Goal: Task Accomplishment & Management: Complete application form

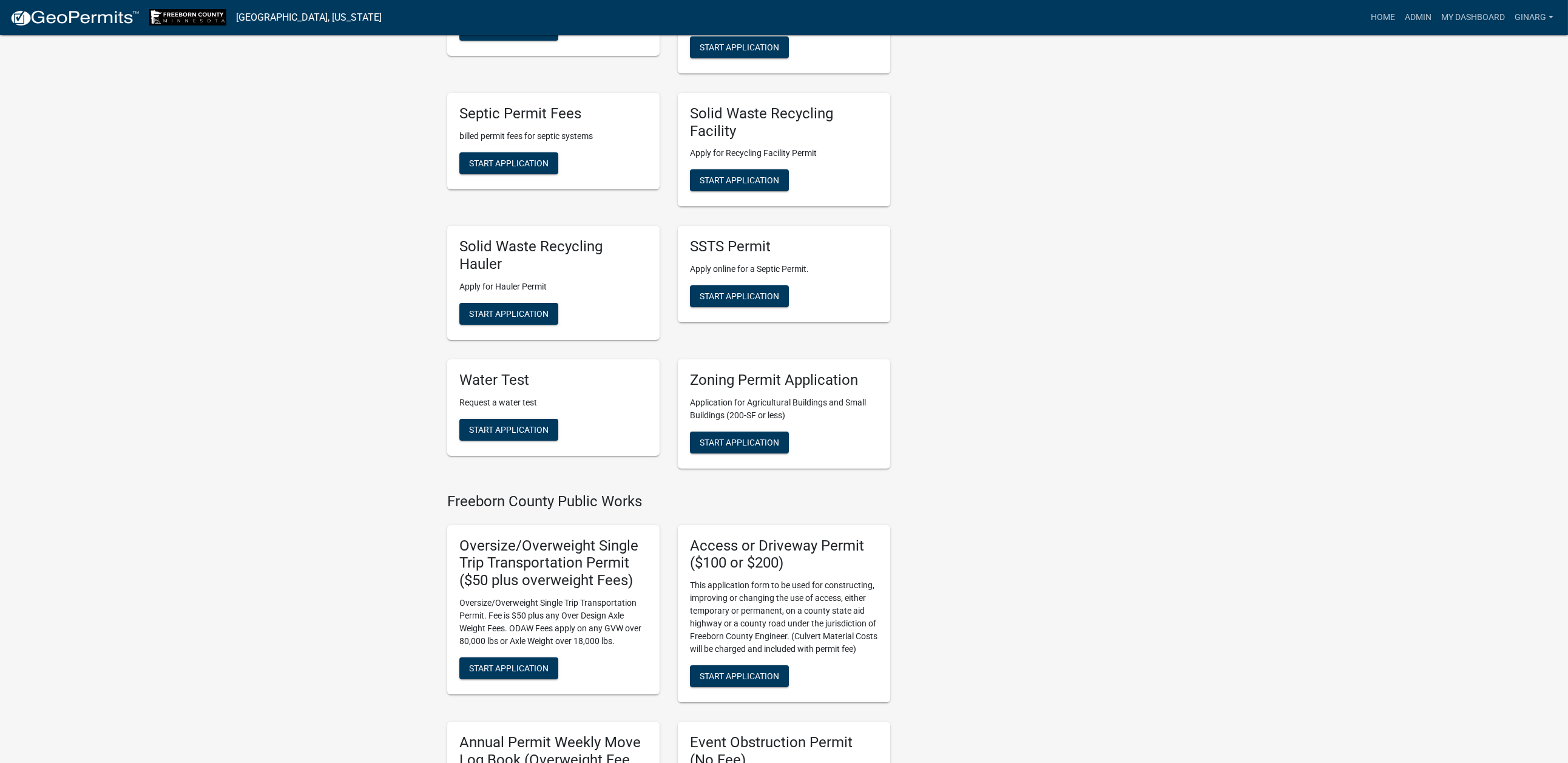
scroll to position [547, 0]
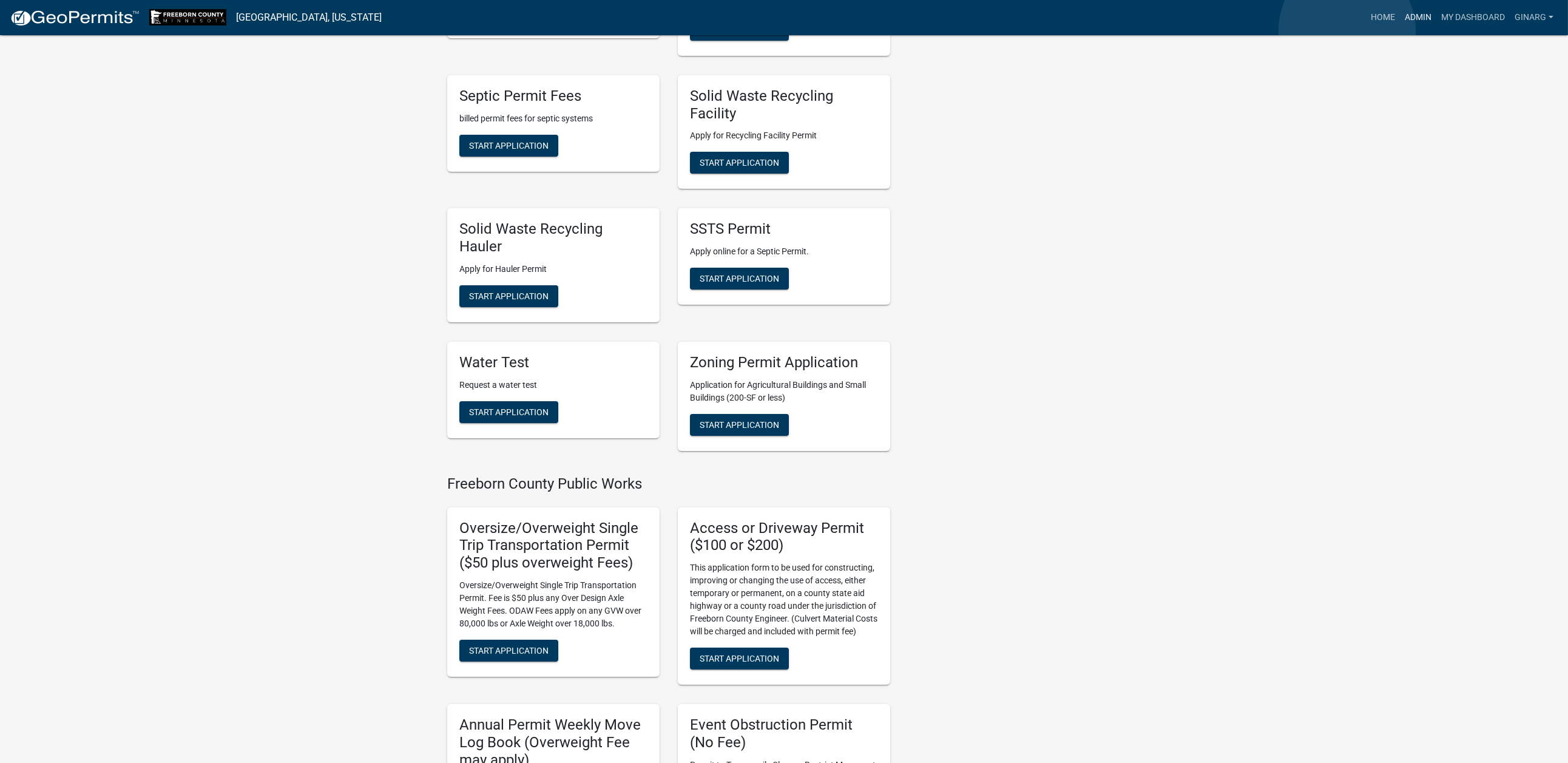
click at [1302, 29] on link "Admin" at bounding box center [1417, 17] width 36 height 23
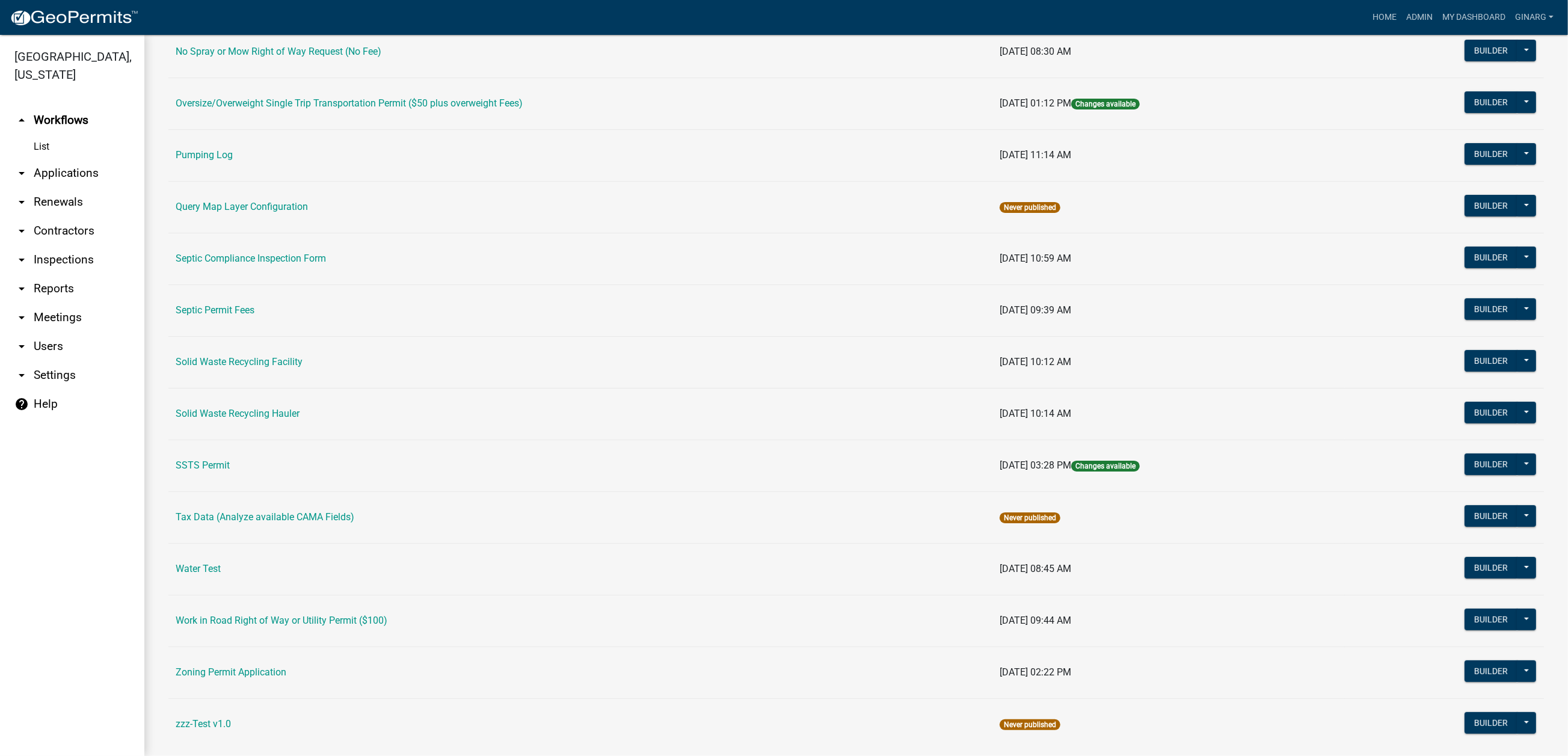
scroll to position [722, 0]
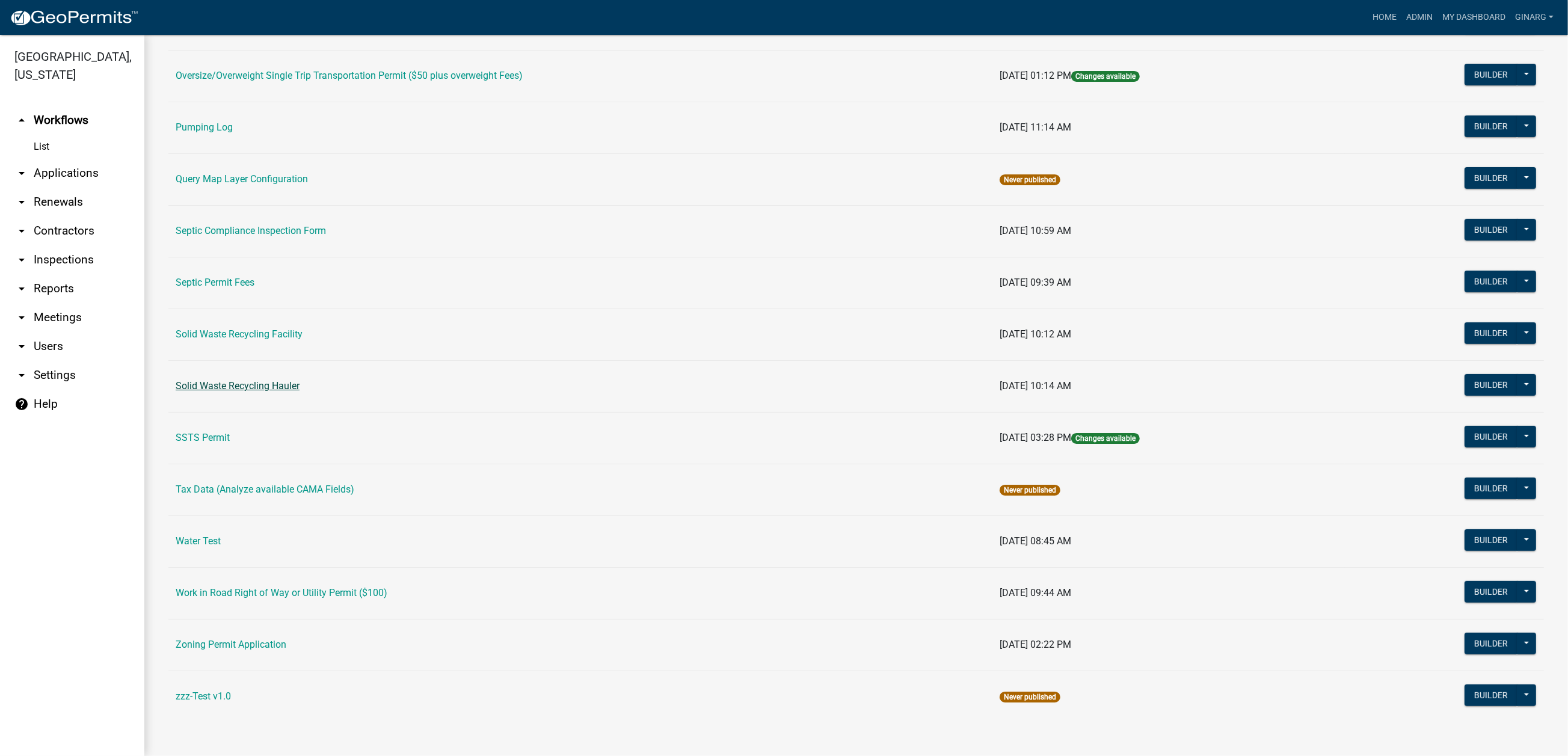
click at [258, 392] on link "Solid Waste Recycling Hauler" at bounding box center [237, 386] width 124 height 11
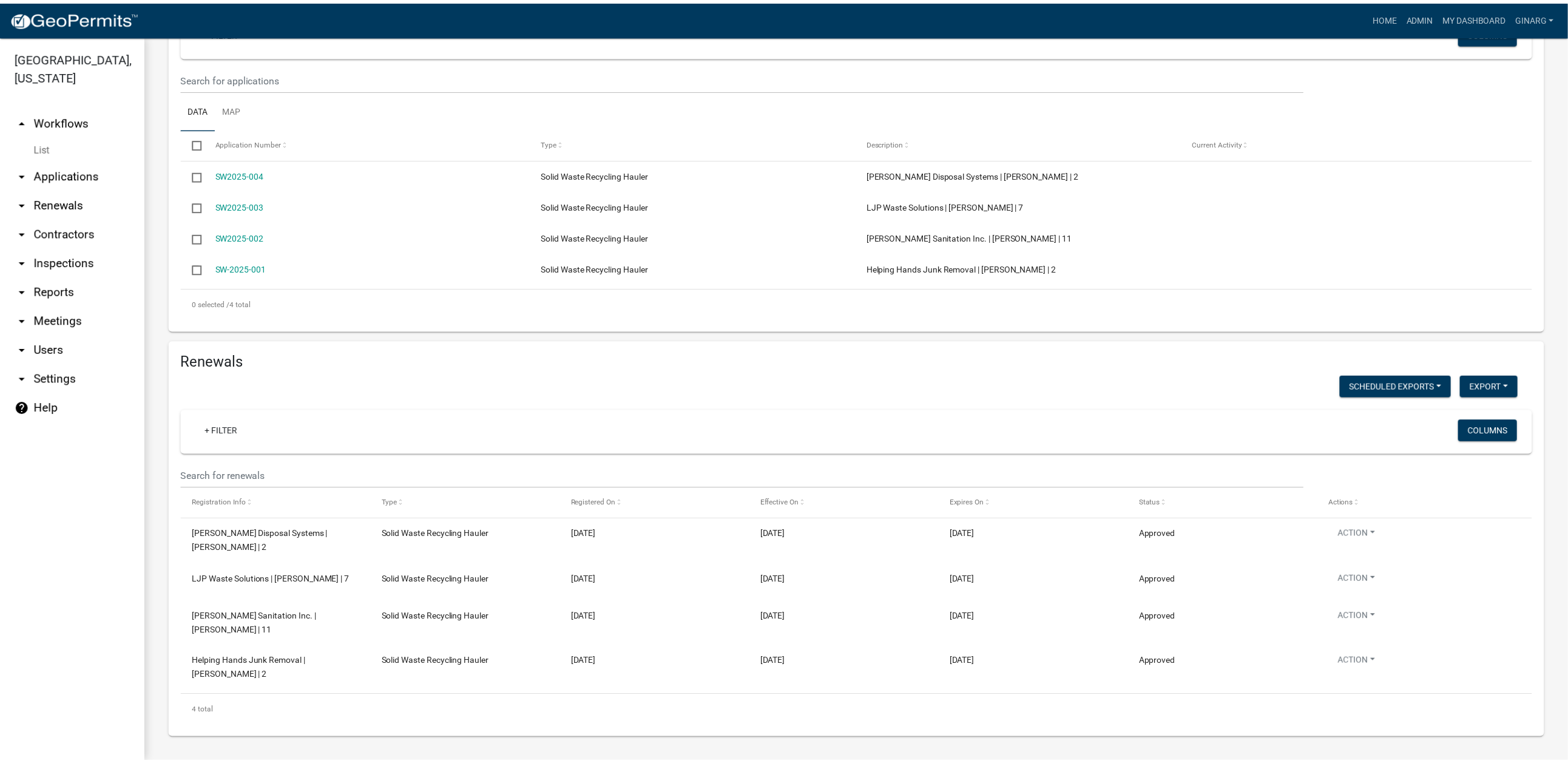
scroll to position [547, 0]
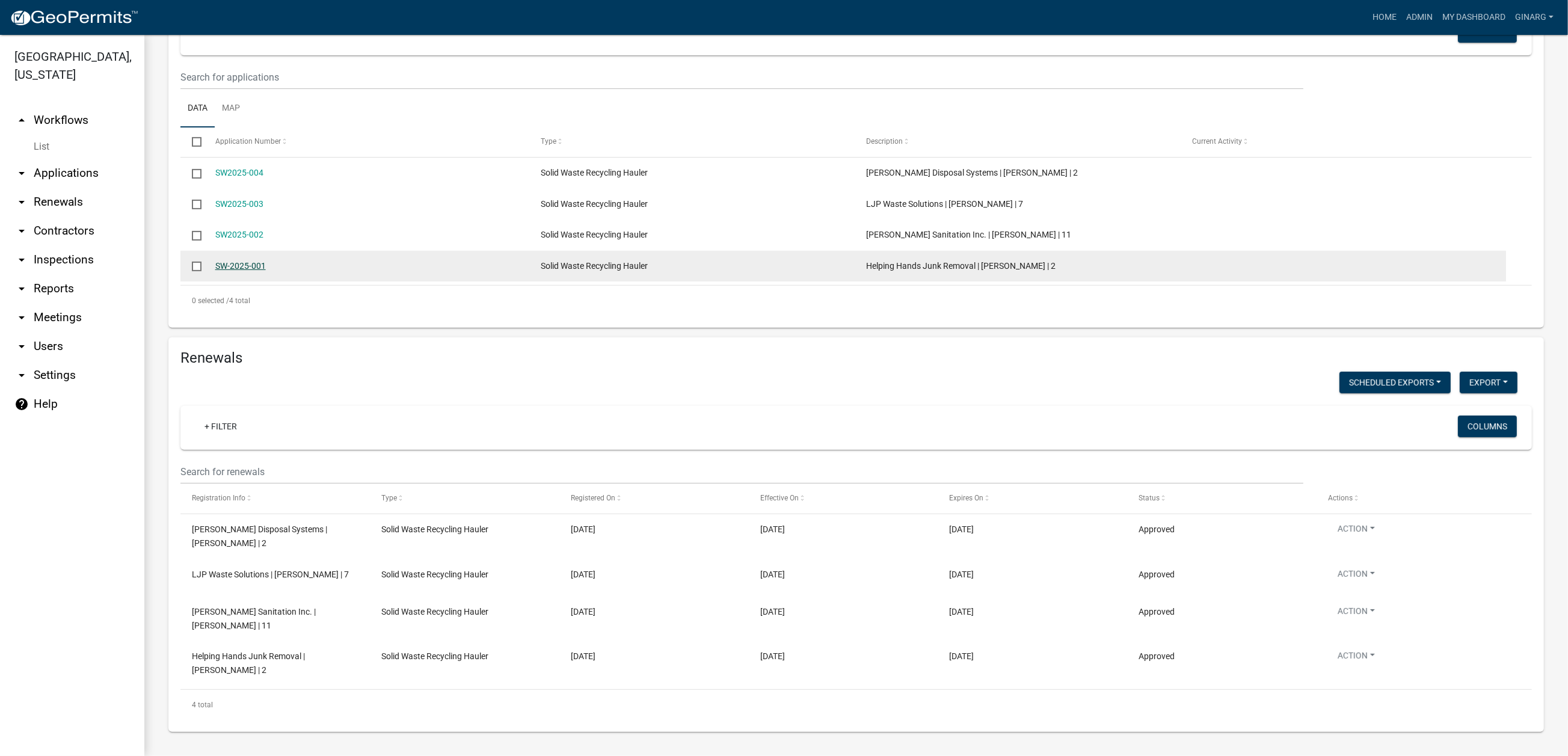
click at [266, 270] on link "SW-2025-001" at bounding box center [240, 265] width 50 height 9
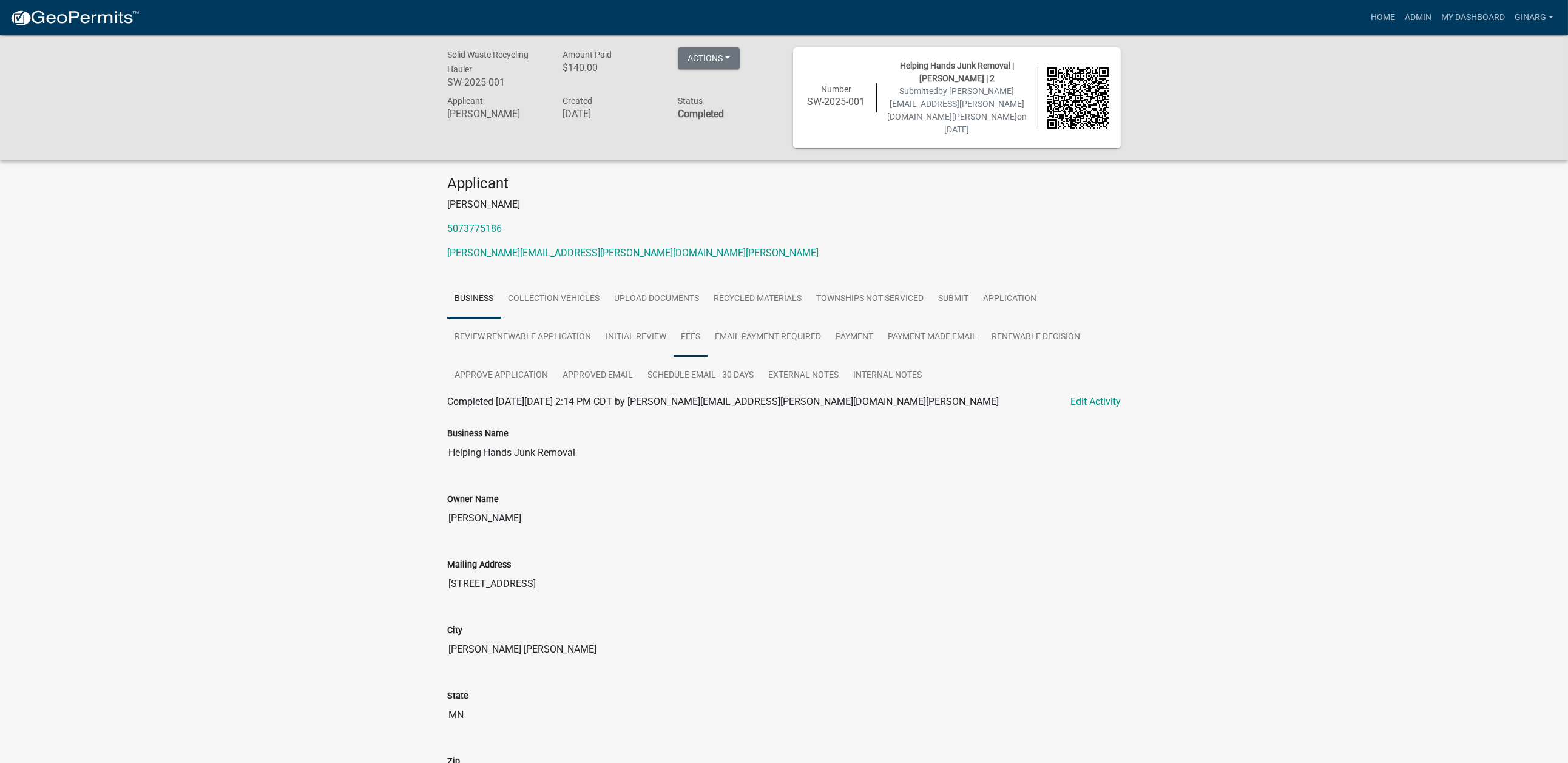
click at [674, 357] on link "Fees" at bounding box center [690, 337] width 34 height 39
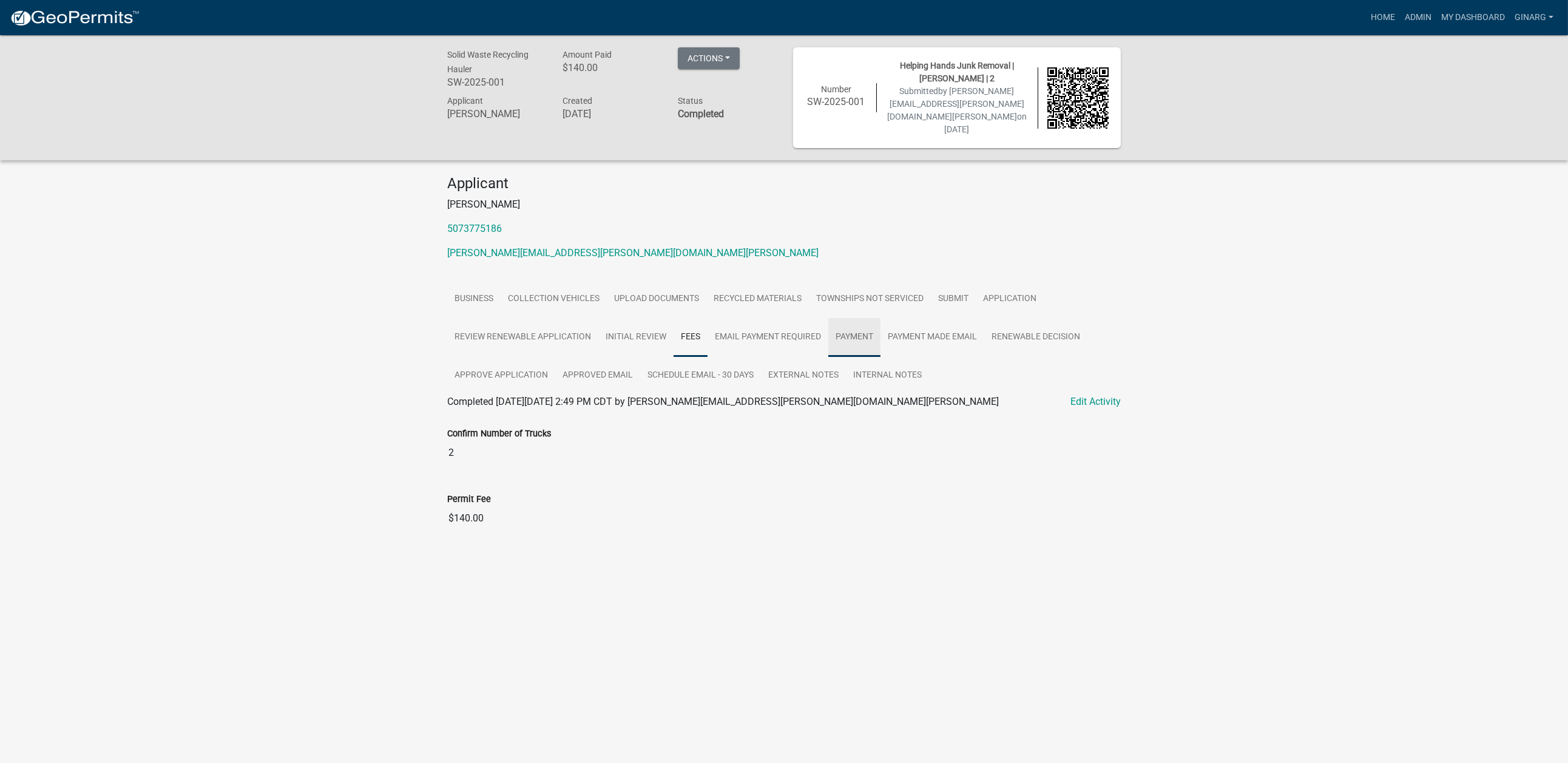
click at [828, 357] on link "Payment" at bounding box center [854, 337] width 52 height 39
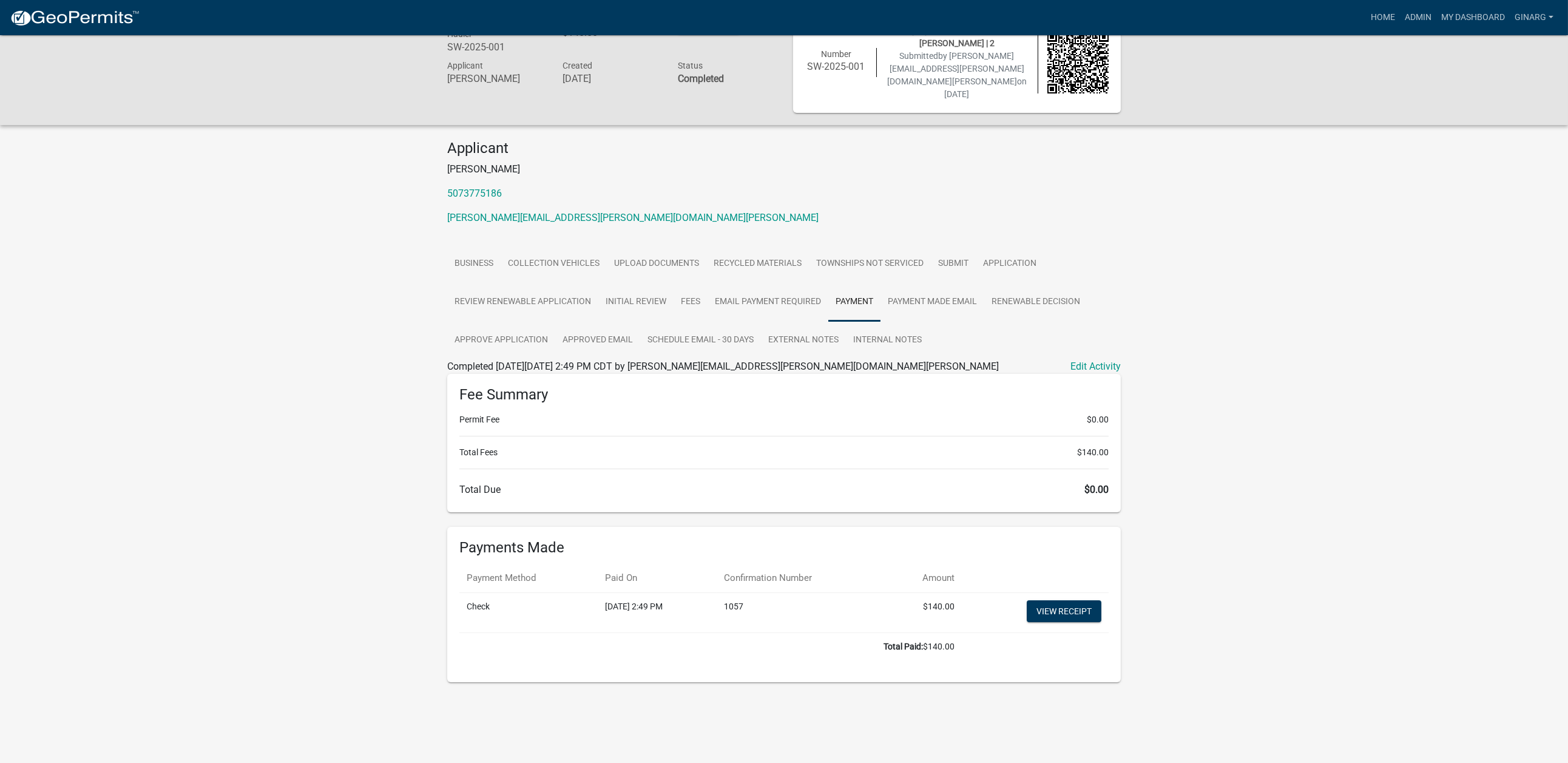
scroll to position [484, 0]
click at [1042, 600] on link "View receipt" at bounding box center [1064, 611] width 75 height 22
click at [1302, 27] on link "Admin" at bounding box center [1417, 17] width 36 height 23
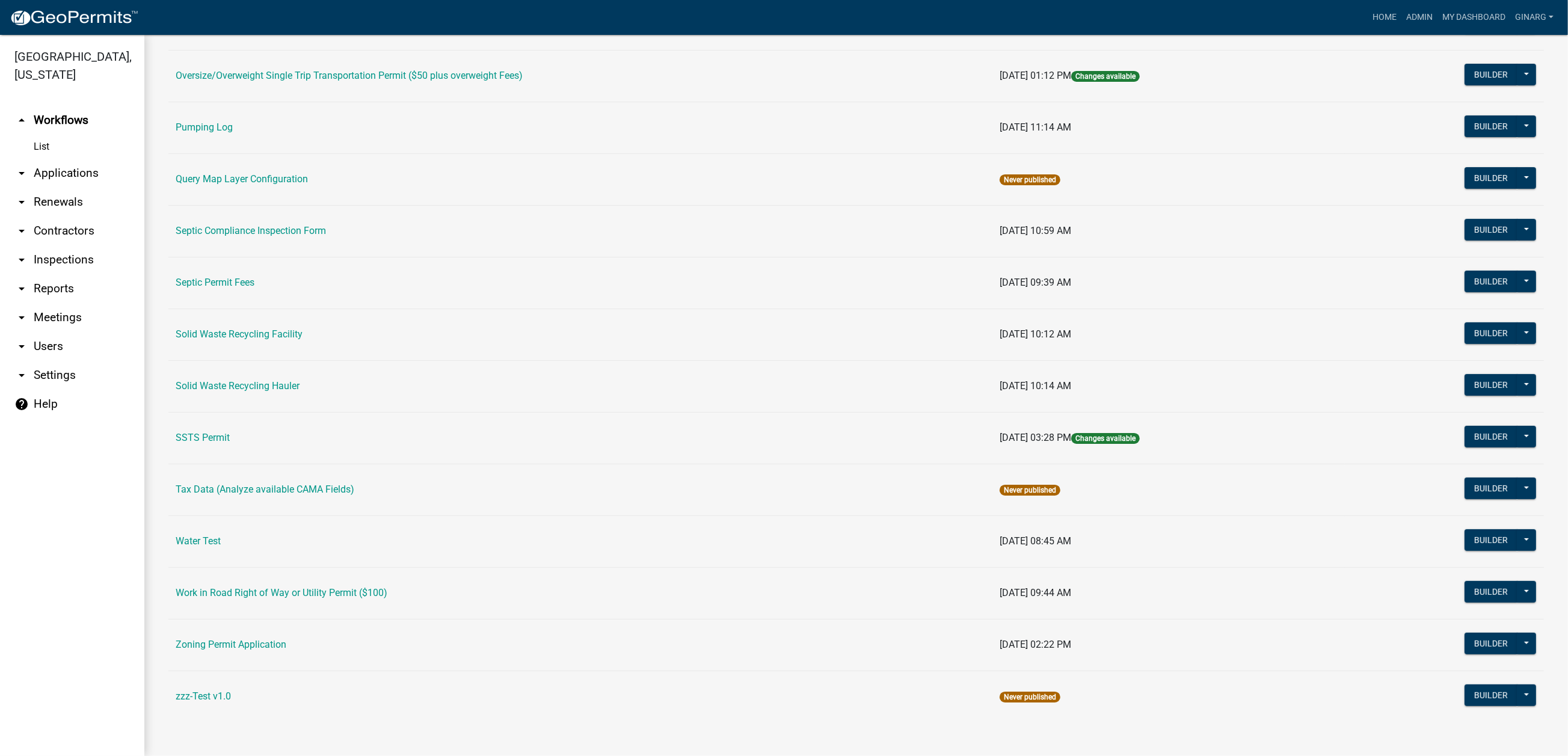
scroll to position [902, 0]
click at [300, 392] on link "Solid Waste Recycling Hauler" at bounding box center [237, 386] width 124 height 11
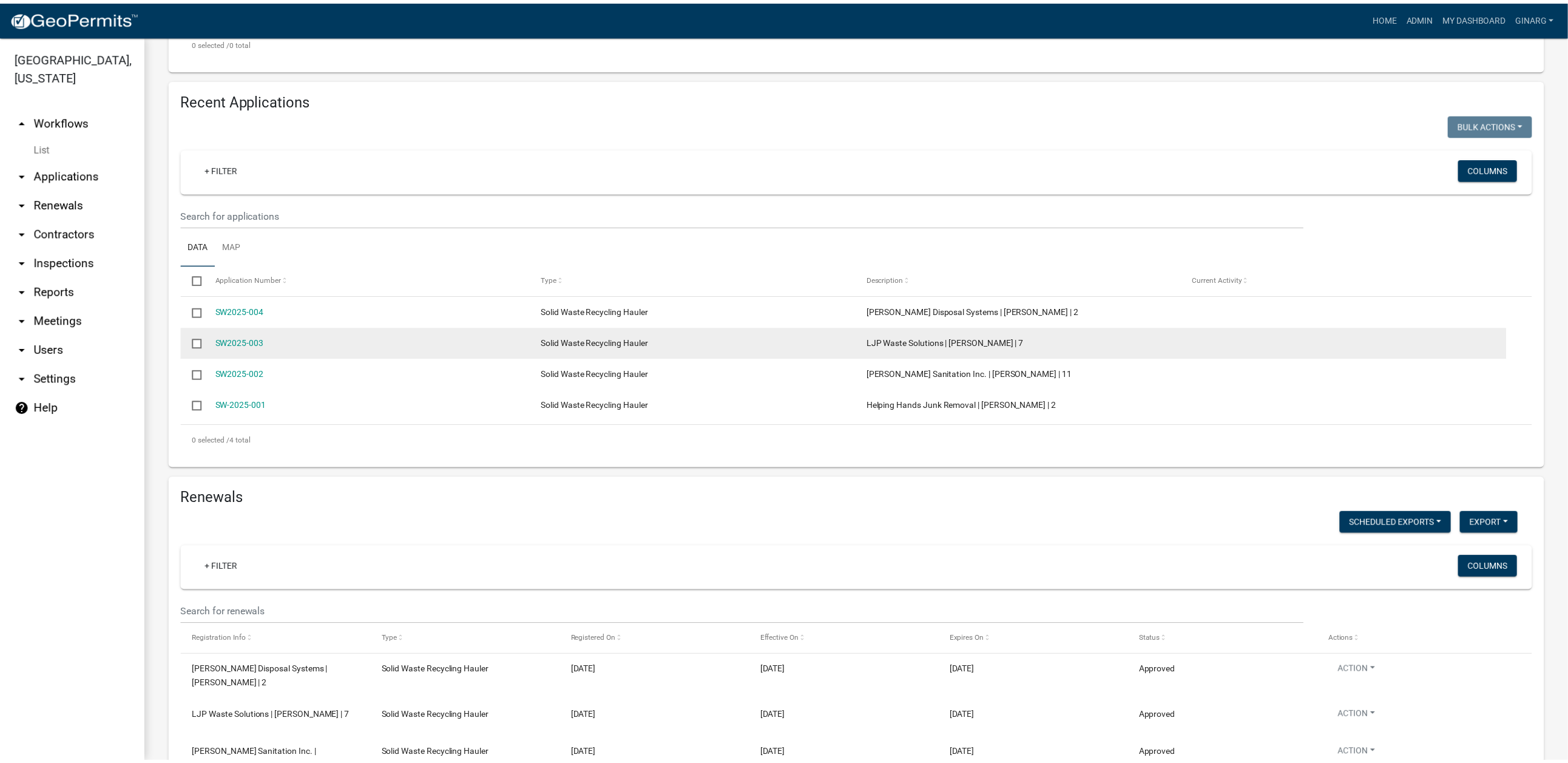
scroll to position [364, 0]
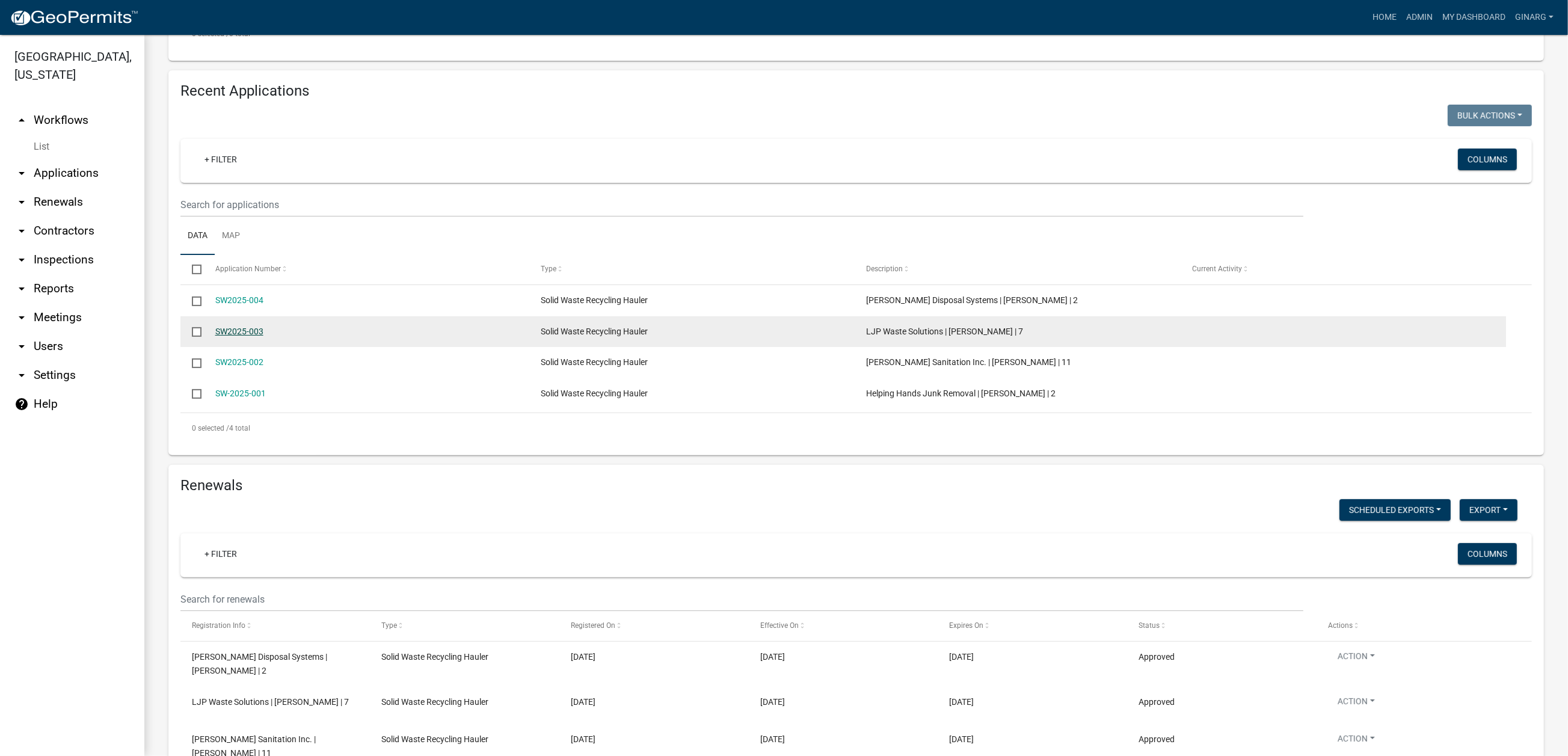
click at [252, 336] on link "SW2025-003" at bounding box center [239, 331] width 48 height 9
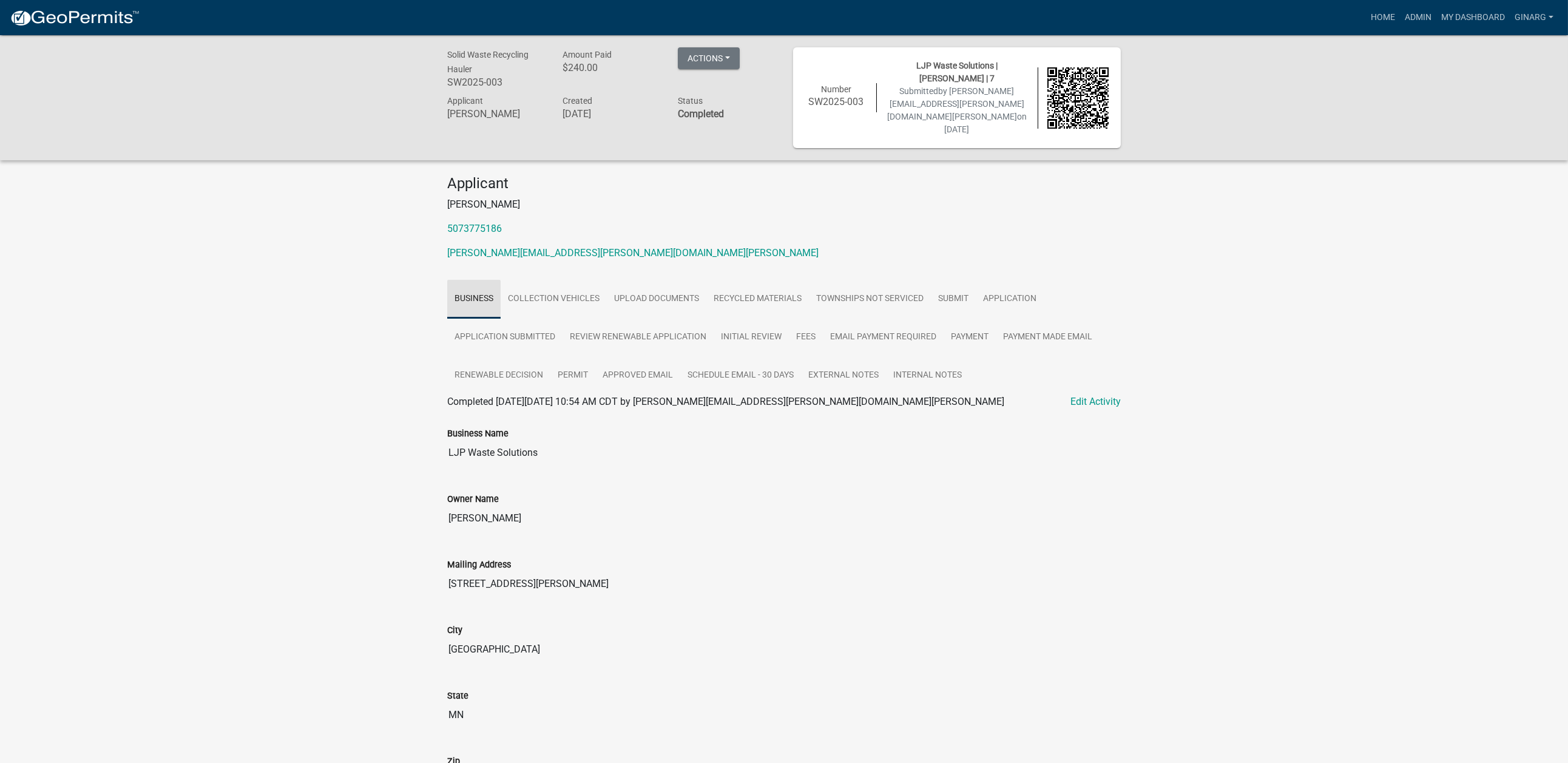
click at [483, 319] on link "Business" at bounding box center [474, 300] width 54 height 39
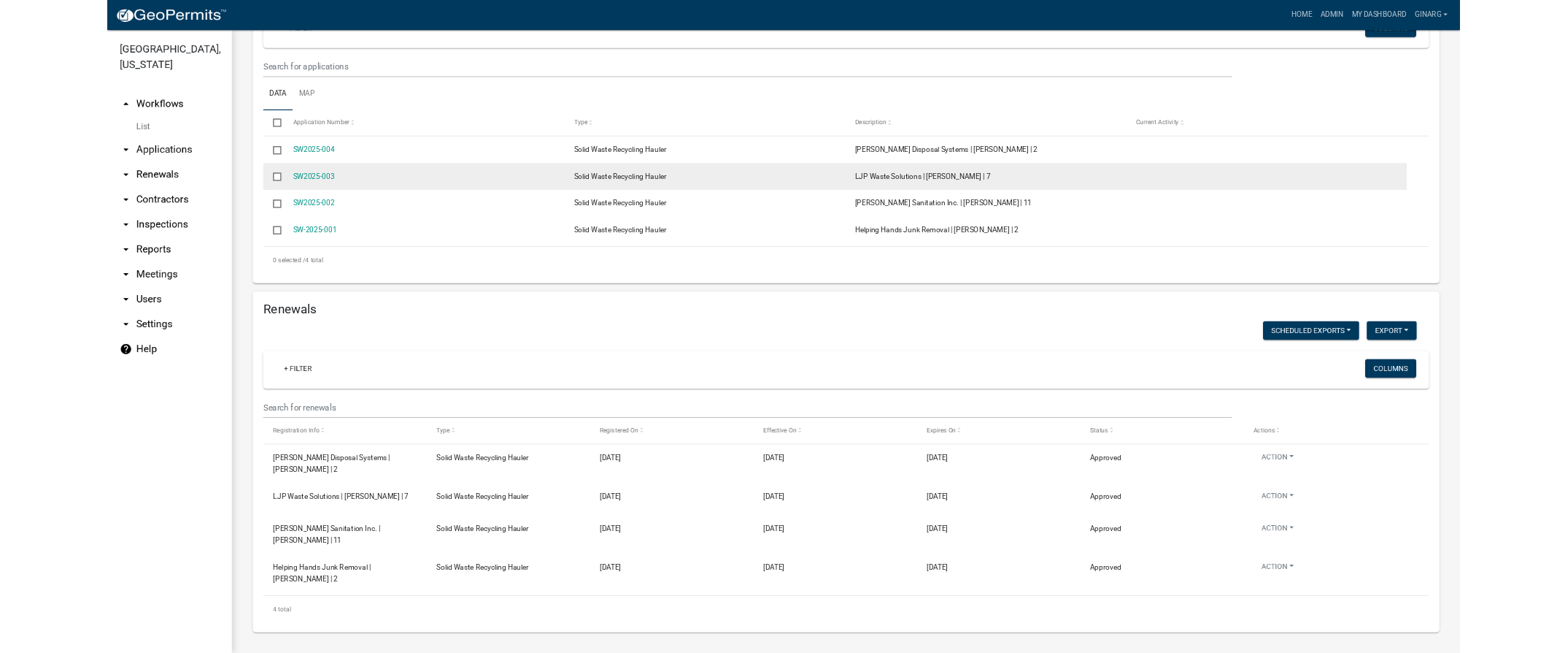
scroll to position [1173, 0]
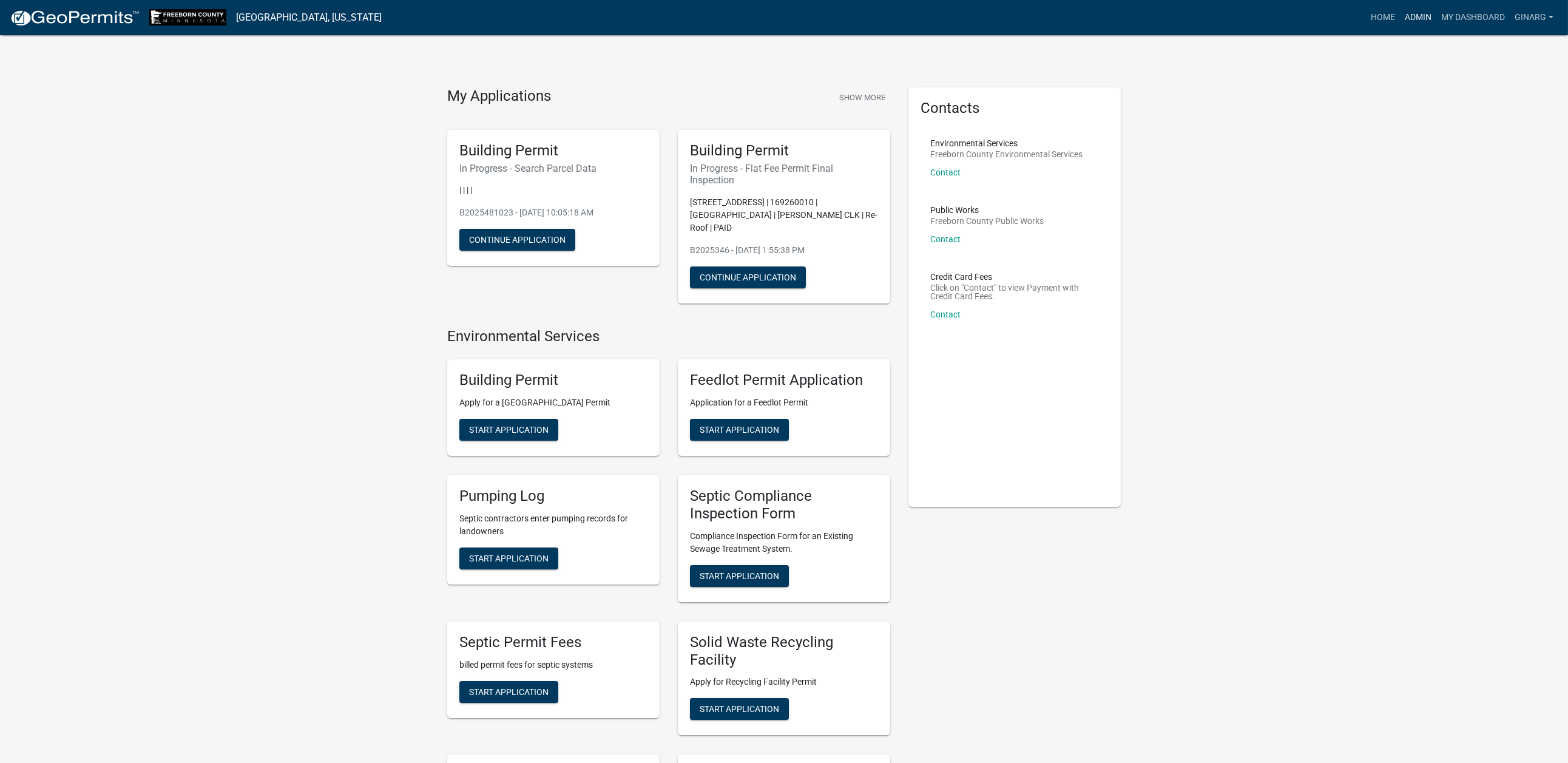
click at [1302, 20] on link "Admin" at bounding box center [1417, 17] width 36 height 23
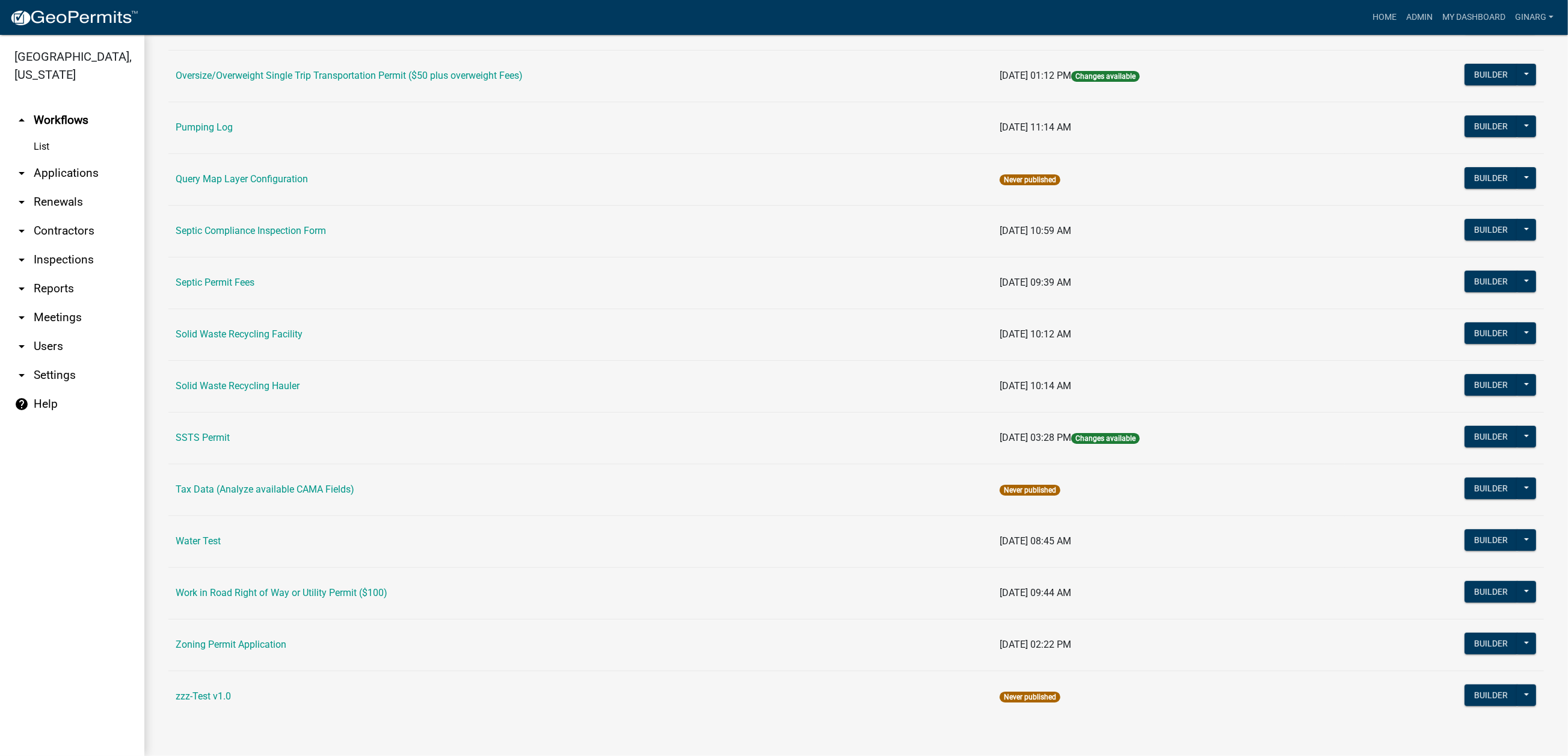
scroll to position [812, 0]
click at [256, 392] on link "Solid Waste Recycling Hauler" at bounding box center [237, 386] width 124 height 11
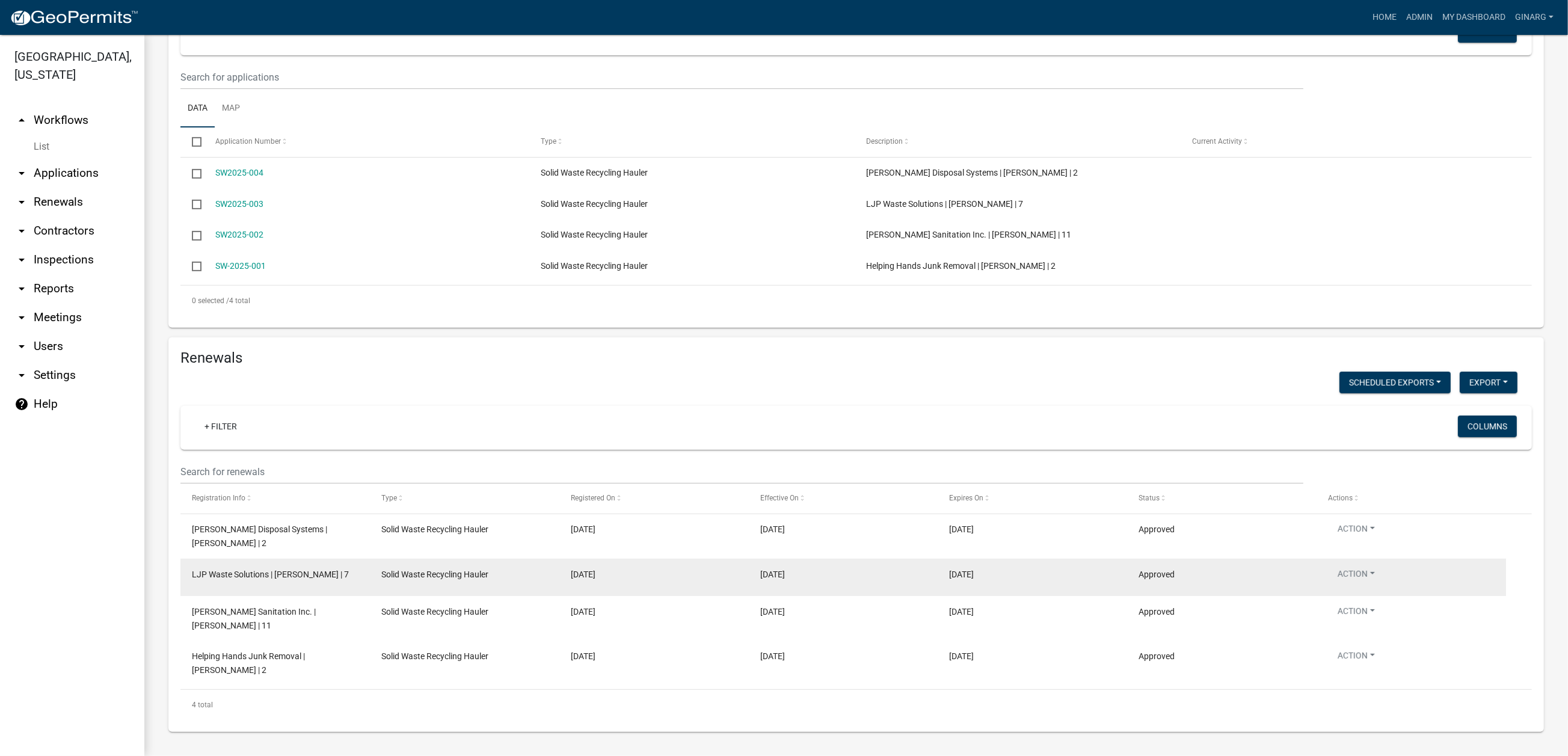
scroll to position [966, 0]
click at [256, 570] on span "LJP Waste Solutions | [PERSON_NAME] | 7" at bounding box center [270, 574] width 157 height 9
click at [212, 570] on span "LJP Waste Solutions | [PERSON_NAME] | 7" at bounding box center [270, 574] width 157 height 9
click at [311, 570] on span "LJP Waste Solutions | [PERSON_NAME] | 7" at bounding box center [270, 574] width 157 height 9
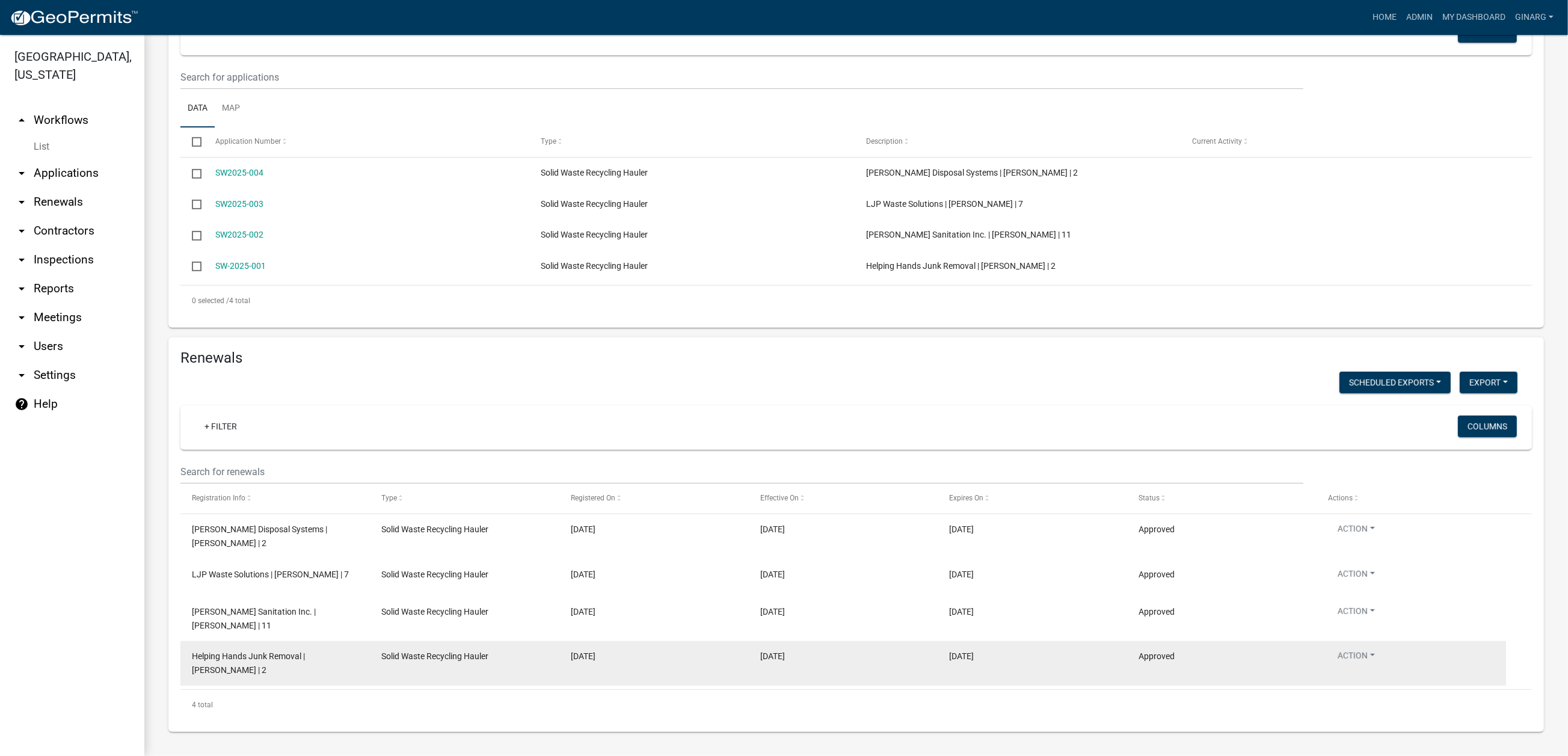
click at [205, 608] on span "Helping Hands Junk Removal | [PERSON_NAME] | 2" at bounding box center [248, 663] width 113 height 24
drag, startPoint x: 205, startPoint y: 643, endPoint x: 240, endPoint y: 646, distance: 35.1
click at [240, 608] on span "Helping Hands Junk Removal | [PERSON_NAME] | 2" at bounding box center [248, 663] width 113 height 24
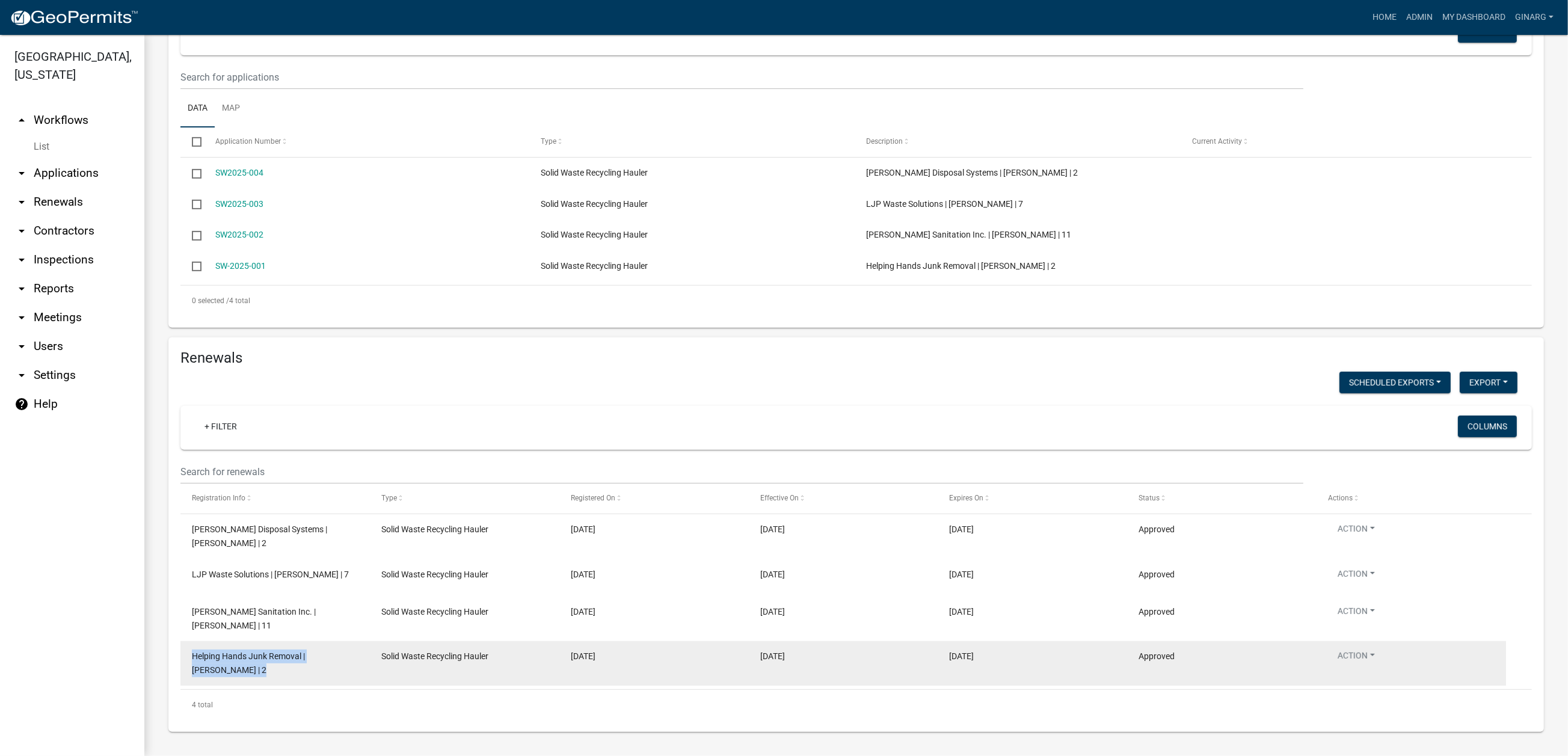
click at [240, 608] on span "Helping Hands Junk Removal | [PERSON_NAME] | 2" at bounding box center [248, 663] width 113 height 24
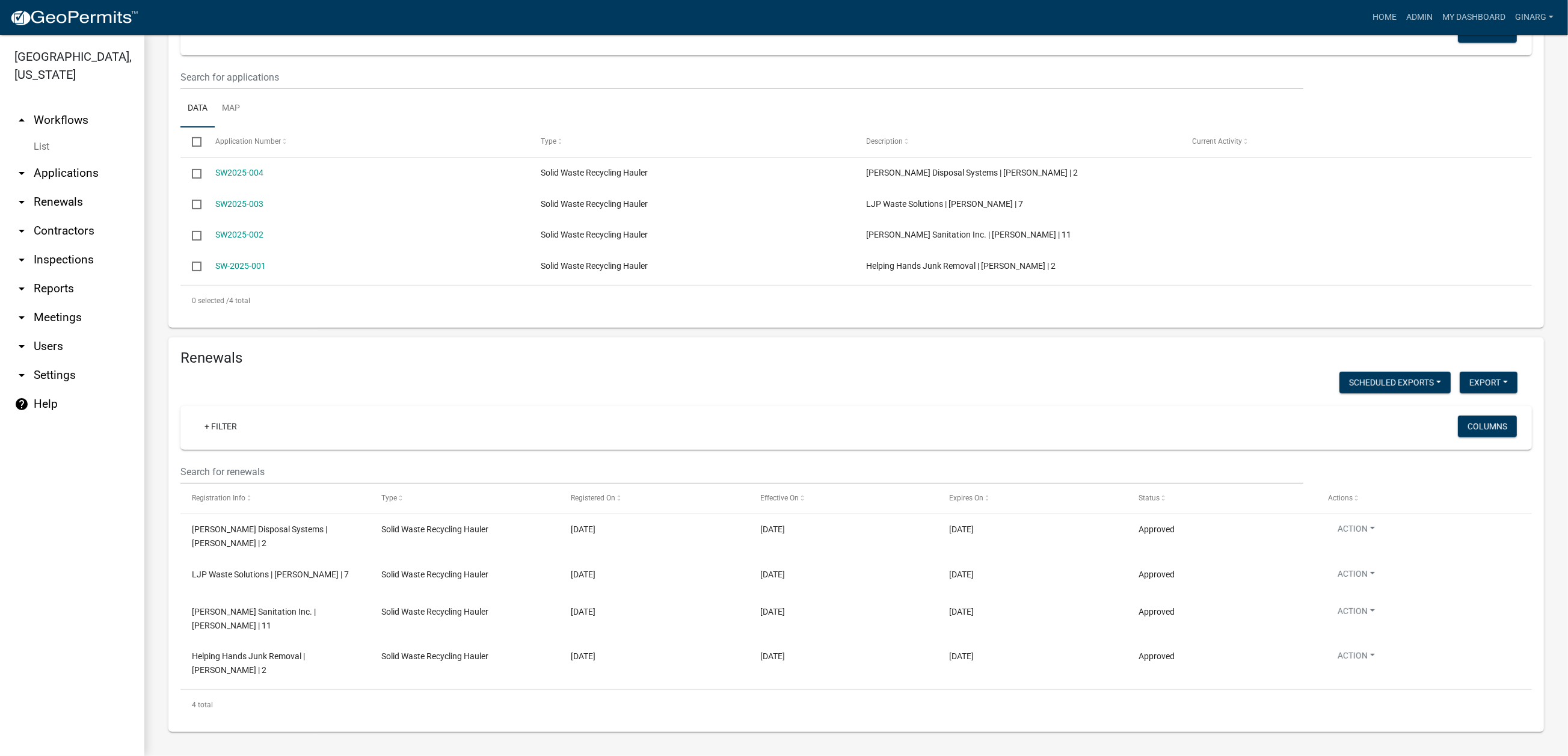
drag, startPoint x: 240, startPoint y: 646, endPoint x: 258, endPoint y: 358, distance: 288.6
click at [258, 415] on div "+ Filter" at bounding box center [633, 427] width 894 height 24
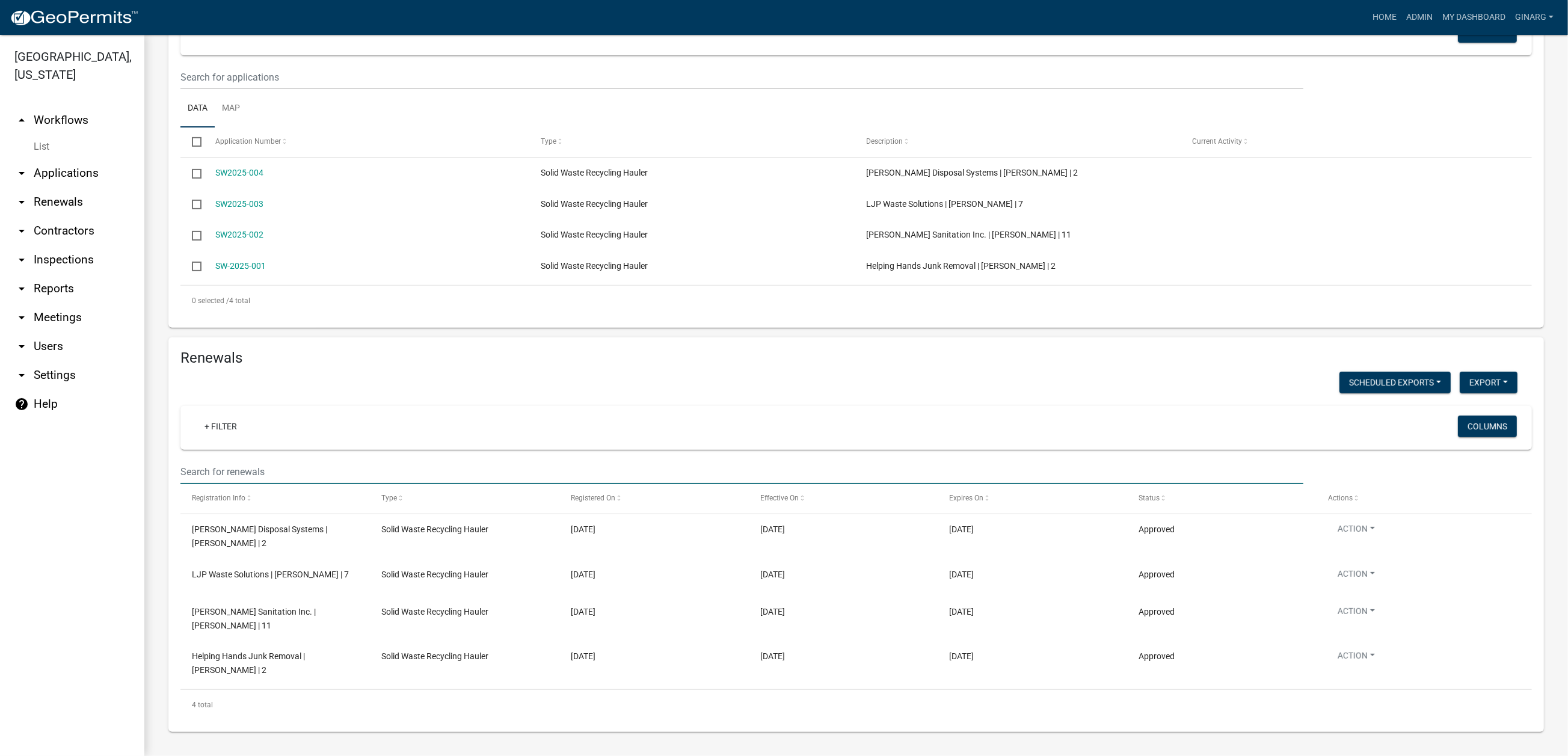
click at [222, 460] on input "text" at bounding box center [742, 472] width 1123 height 24
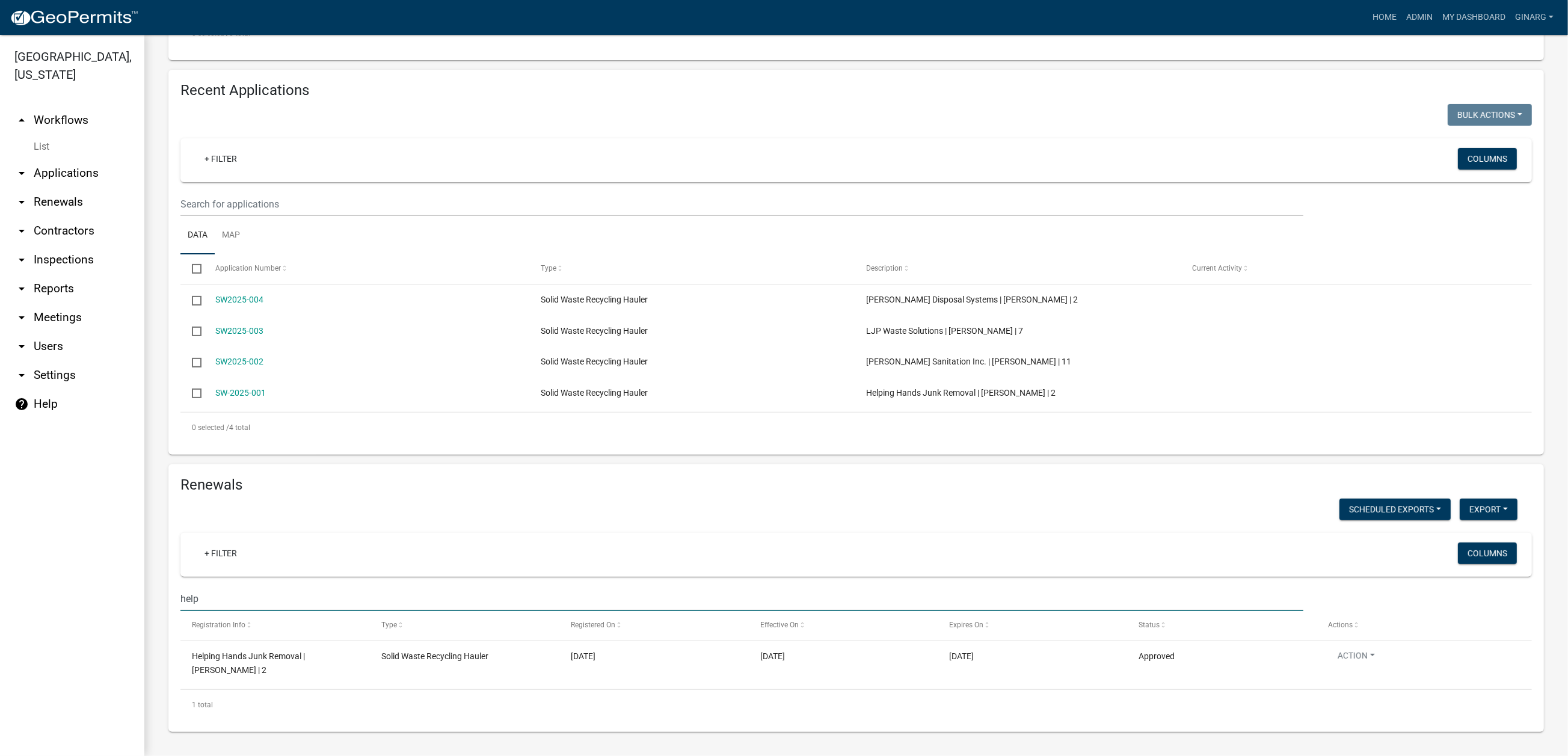
scroll to position [798, 0]
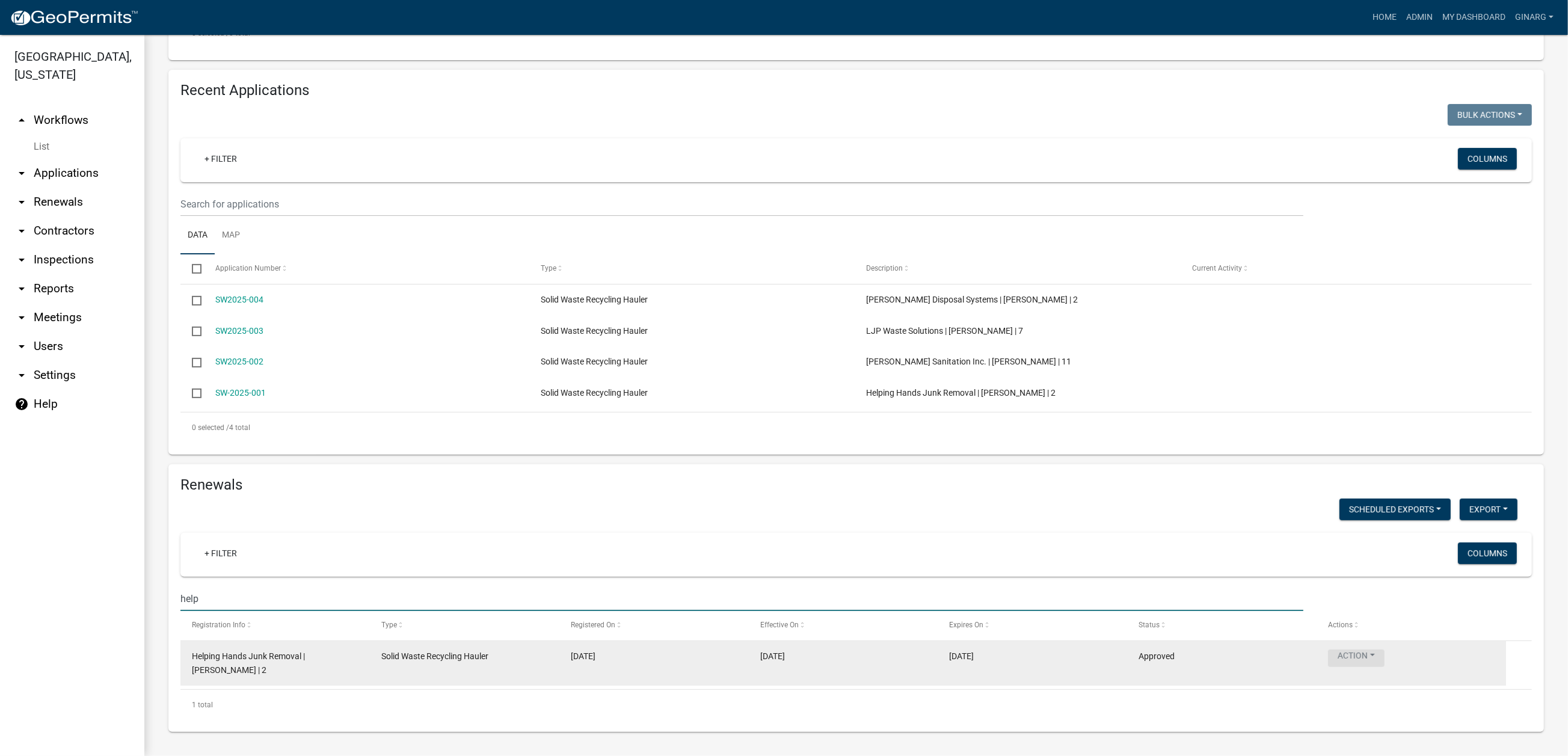
type input "help"
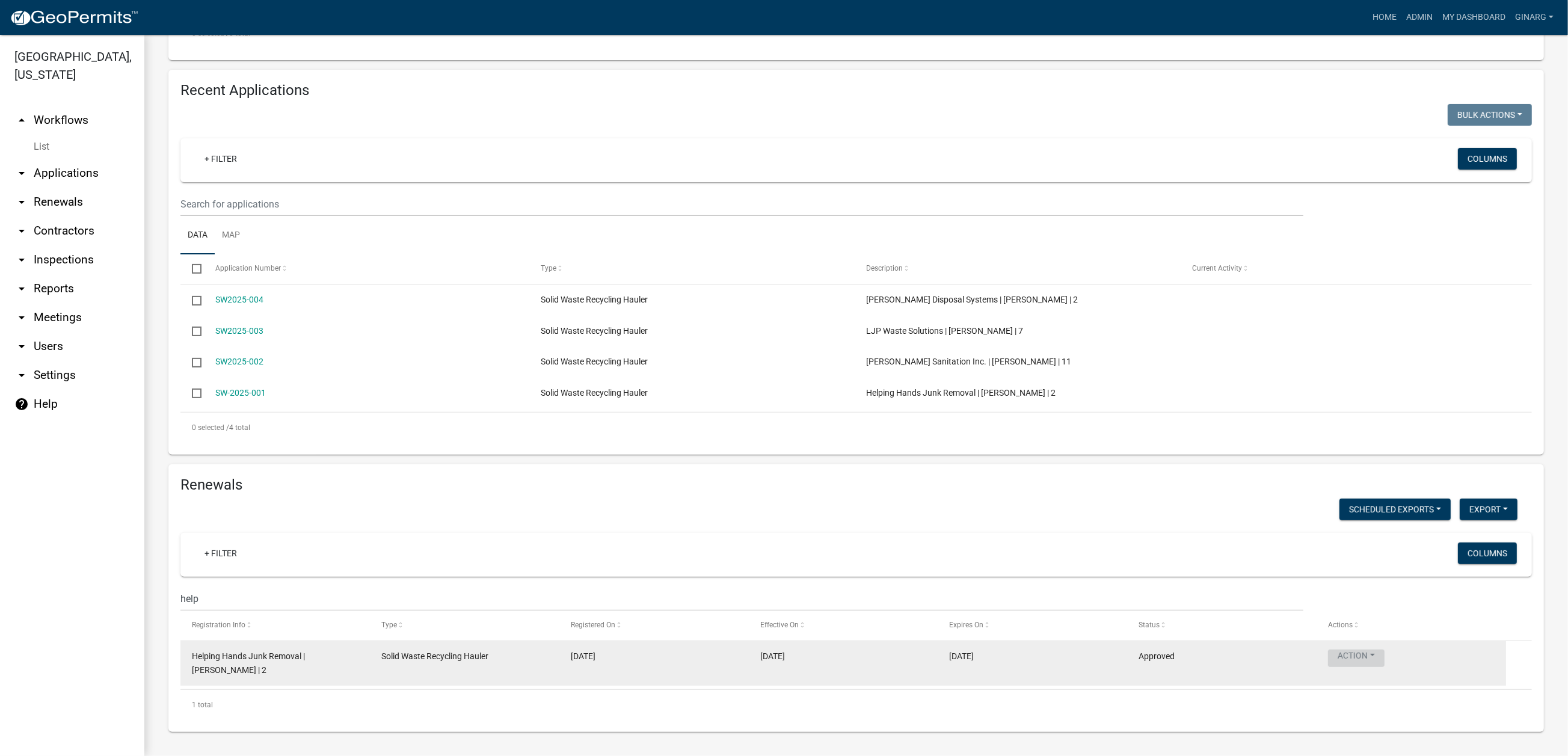
click at [1290, 608] on button "Action" at bounding box center [1356, 658] width 57 height 17
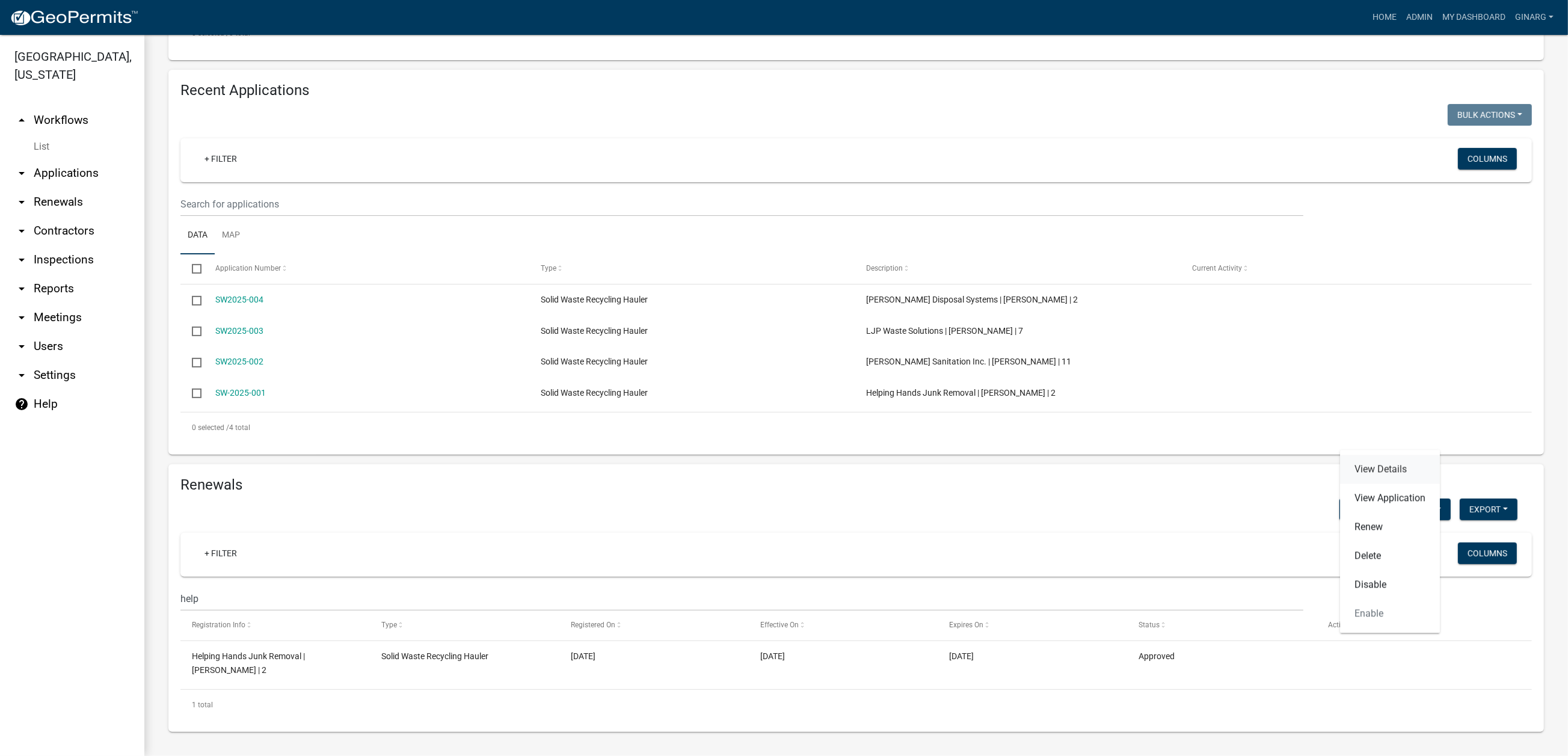
click at [1290, 455] on link "View Details" at bounding box center [1389, 469] width 100 height 29
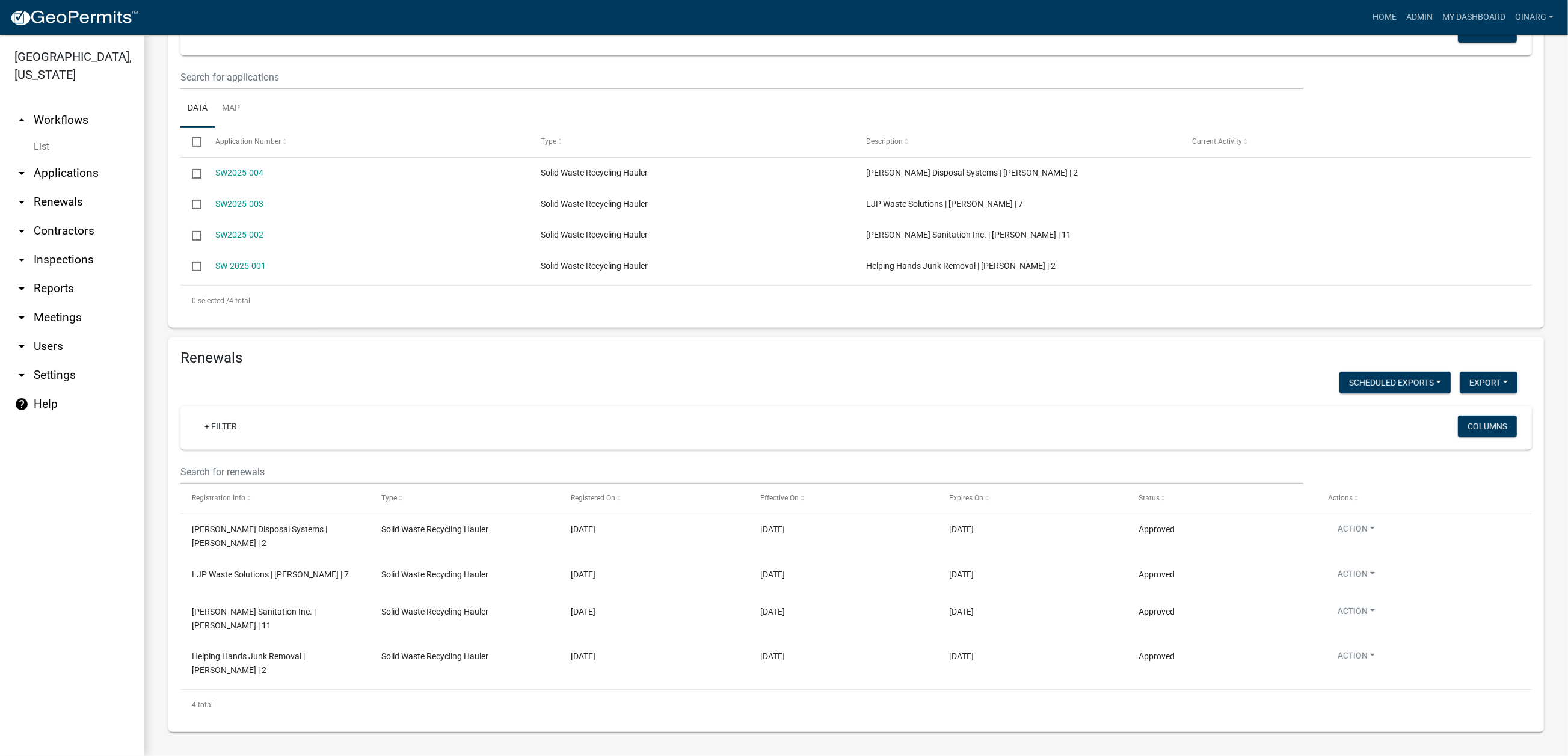
scroll to position [966, 0]
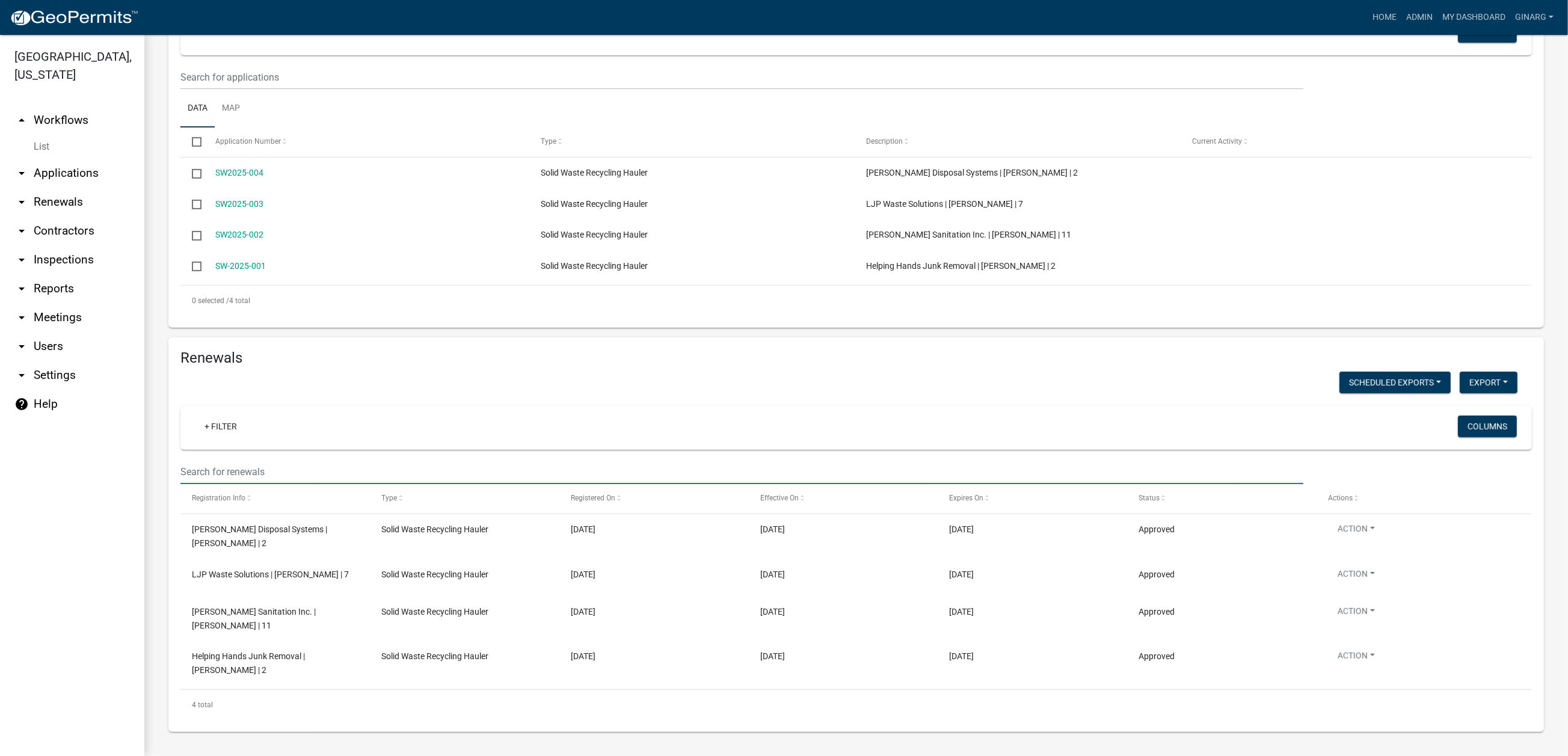
click at [235, 460] on input "text" at bounding box center [742, 472] width 1123 height 24
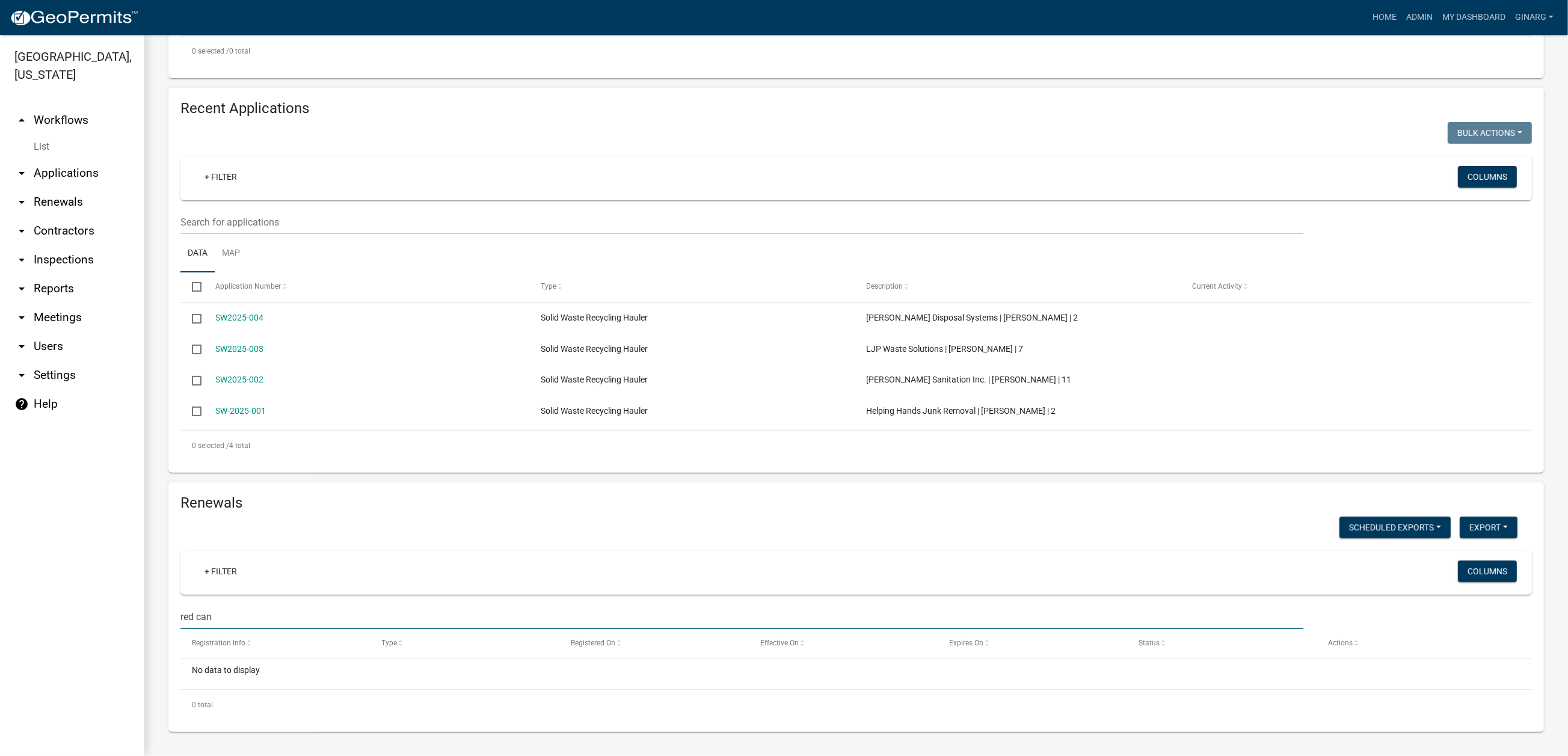
scroll to position [767, 0]
drag, startPoint x: 259, startPoint y: 600, endPoint x: 108, endPoint y: 602, distance: 151.0
click at [108, 602] on div "Freeborn County, Minnesota arrow_drop_up Workflows List arrow_drop_down Applica…" at bounding box center [784, 395] width 1568 height 721
type input "l"
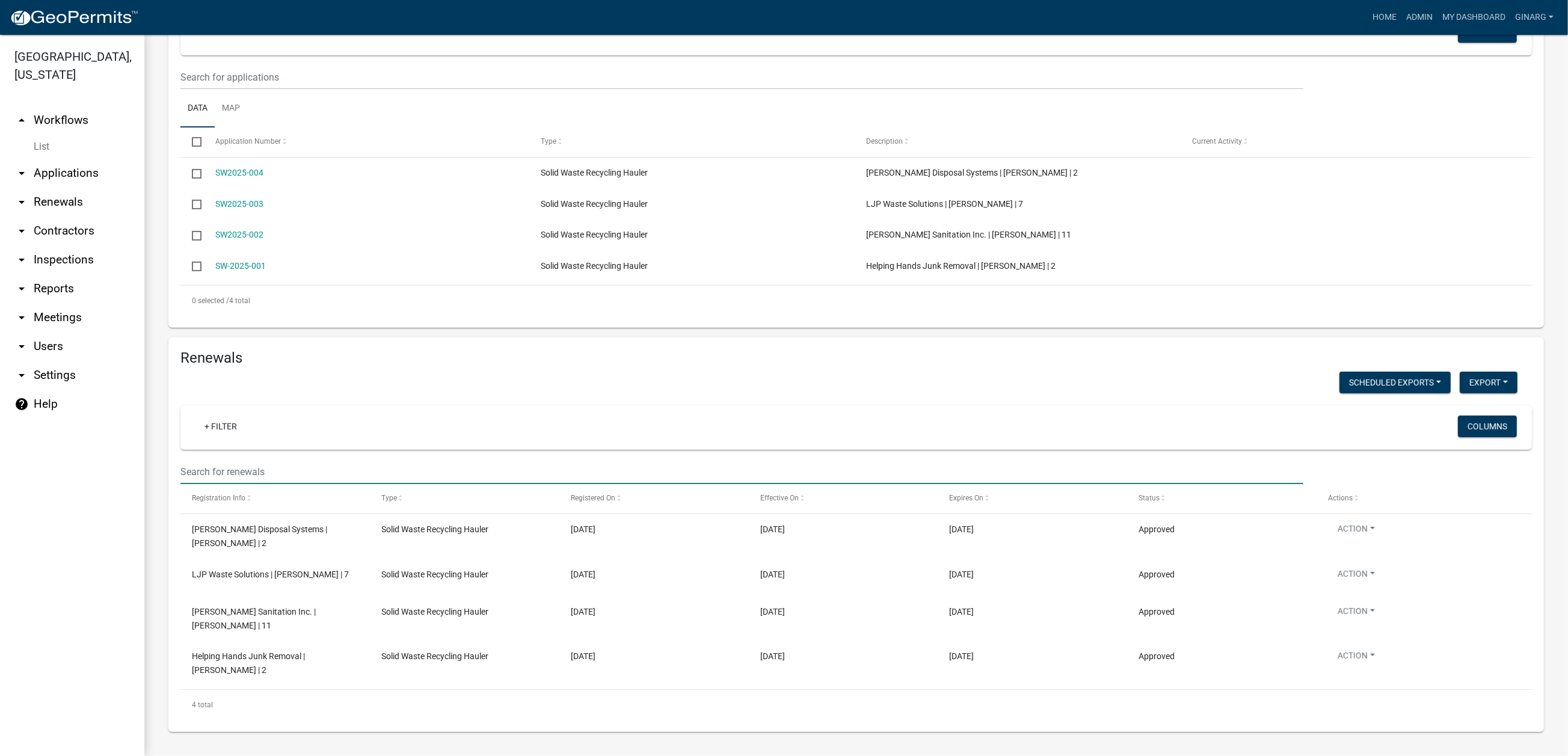
scroll to position [0, 0]
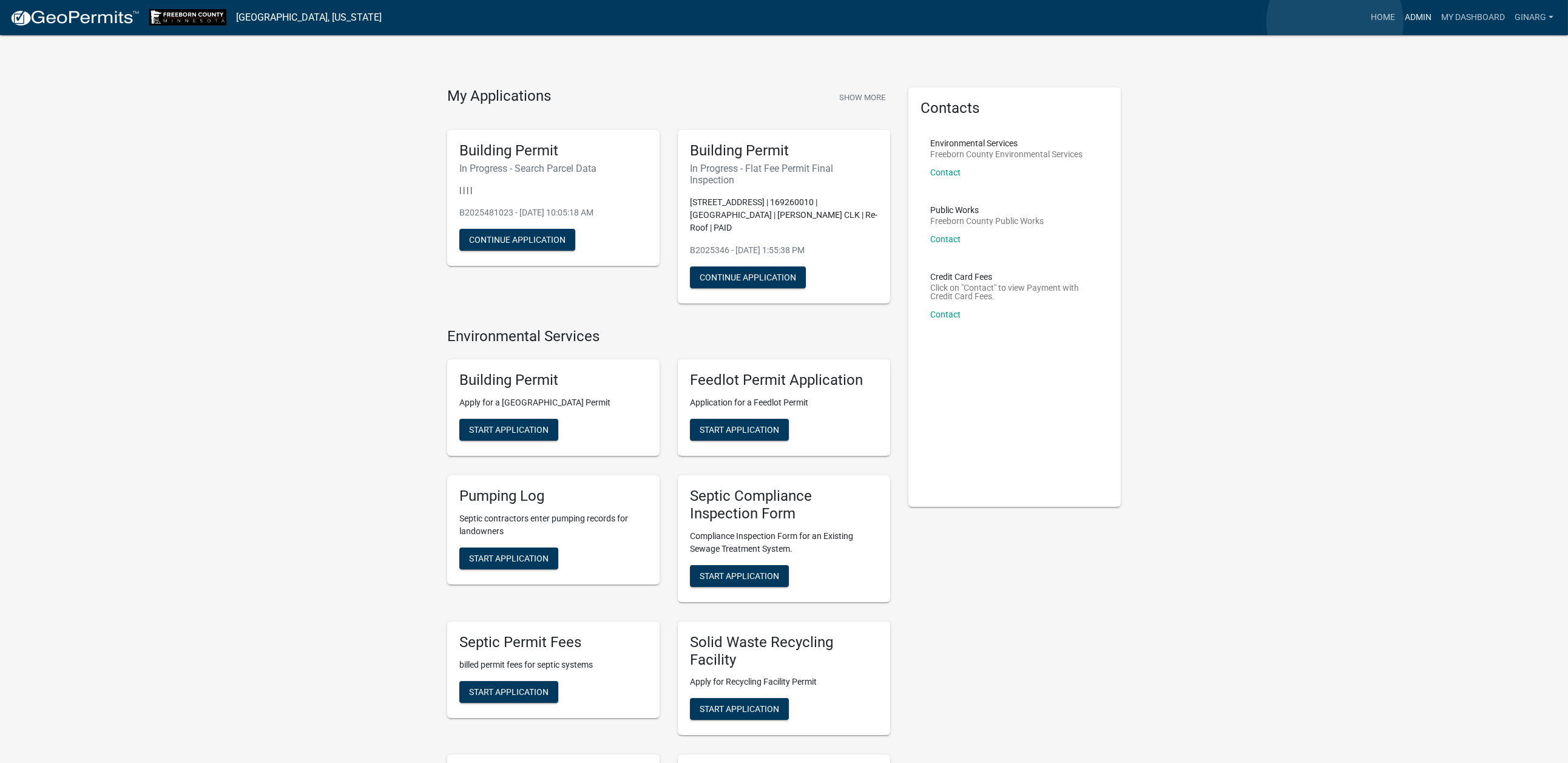
click at [1399, 22] on link "Admin" at bounding box center [1417, 17] width 36 height 23
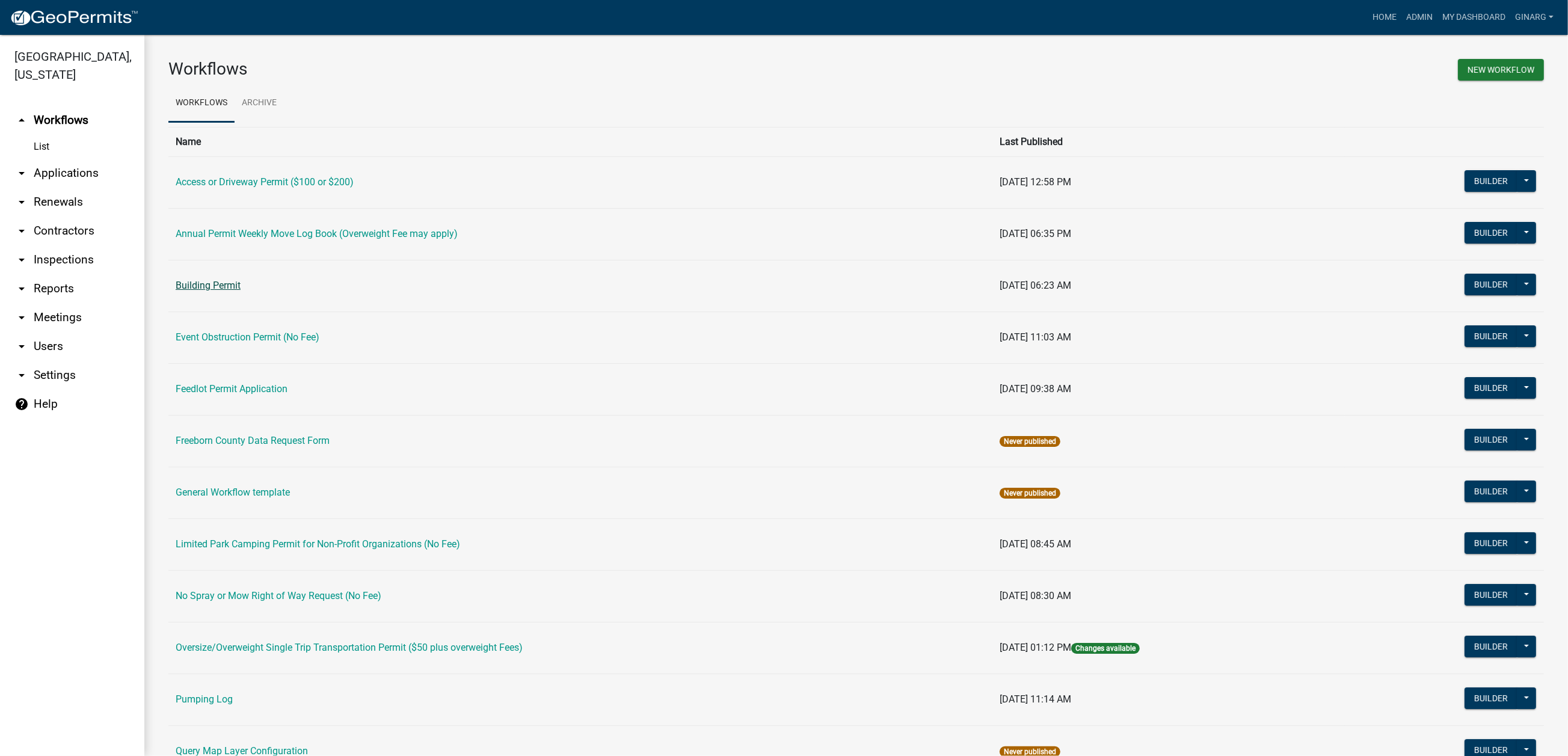
click at [215, 291] on link "Building Permit" at bounding box center [208, 285] width 65 height 11
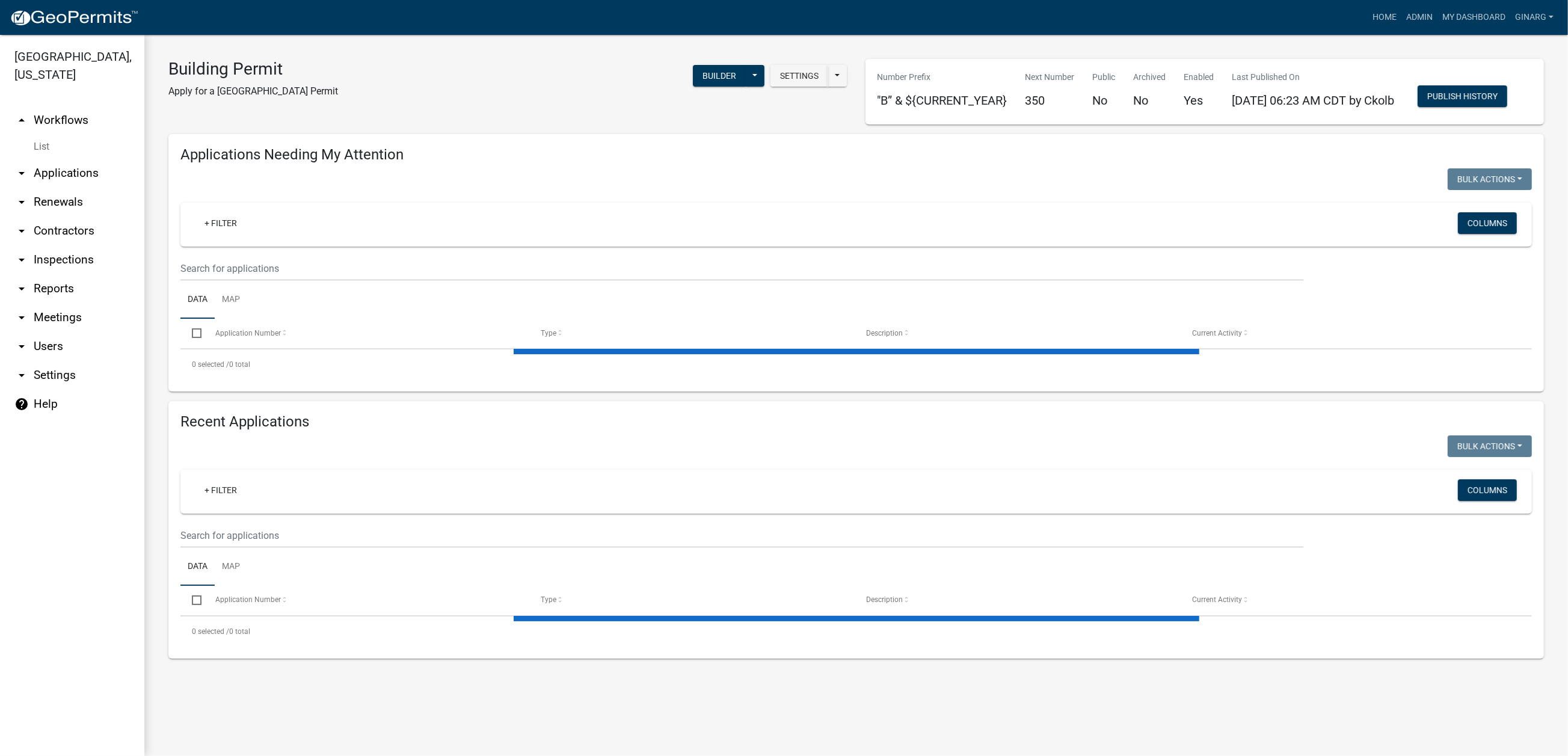
select select "3: 100"
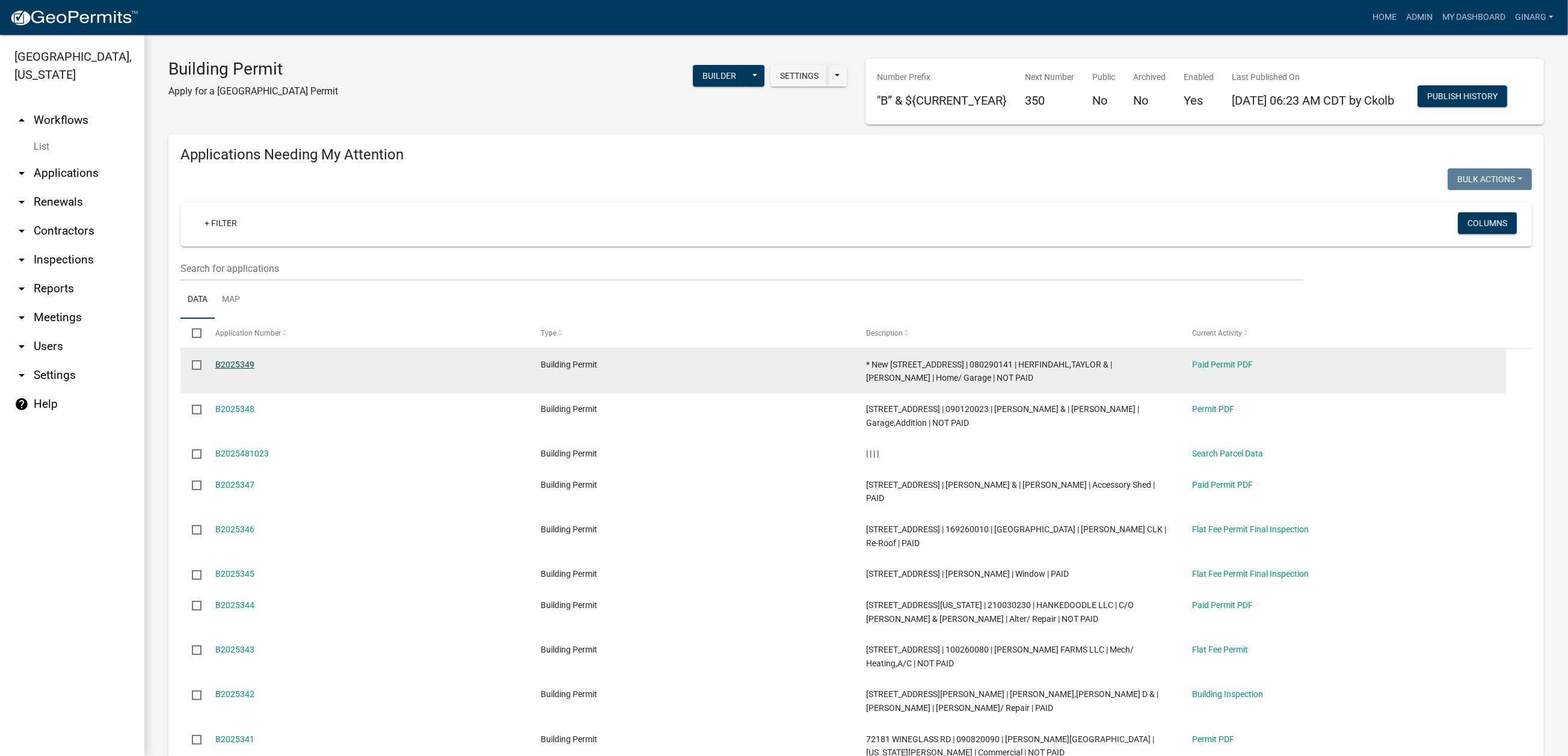
click at [255, 369] on link "B2025349" at bounding box center [235, 364] width 39 height 9
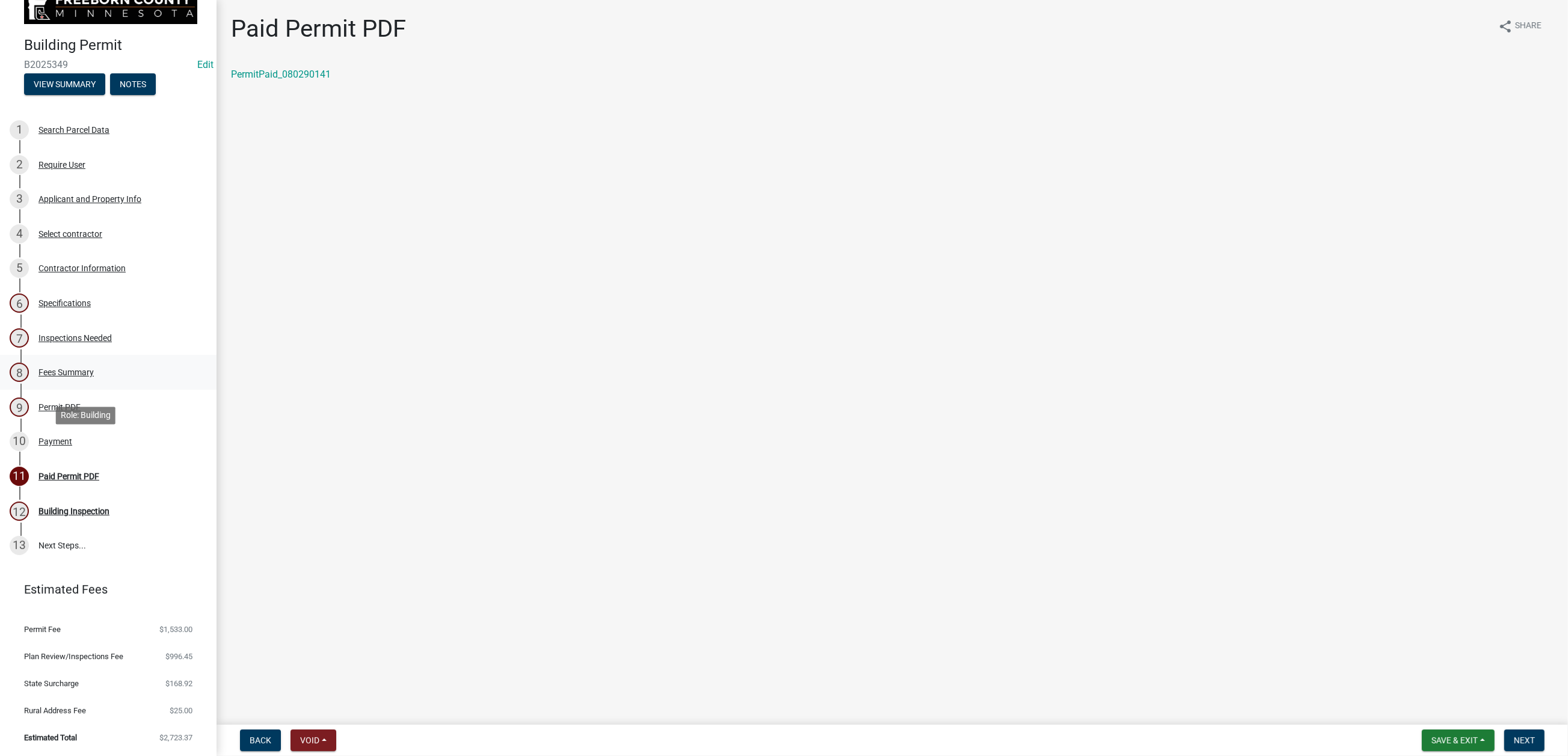
scroll to position [181, 0]
click at [72, 445] on div "Payment" at bounding box center [55, 442] width 34 height 9
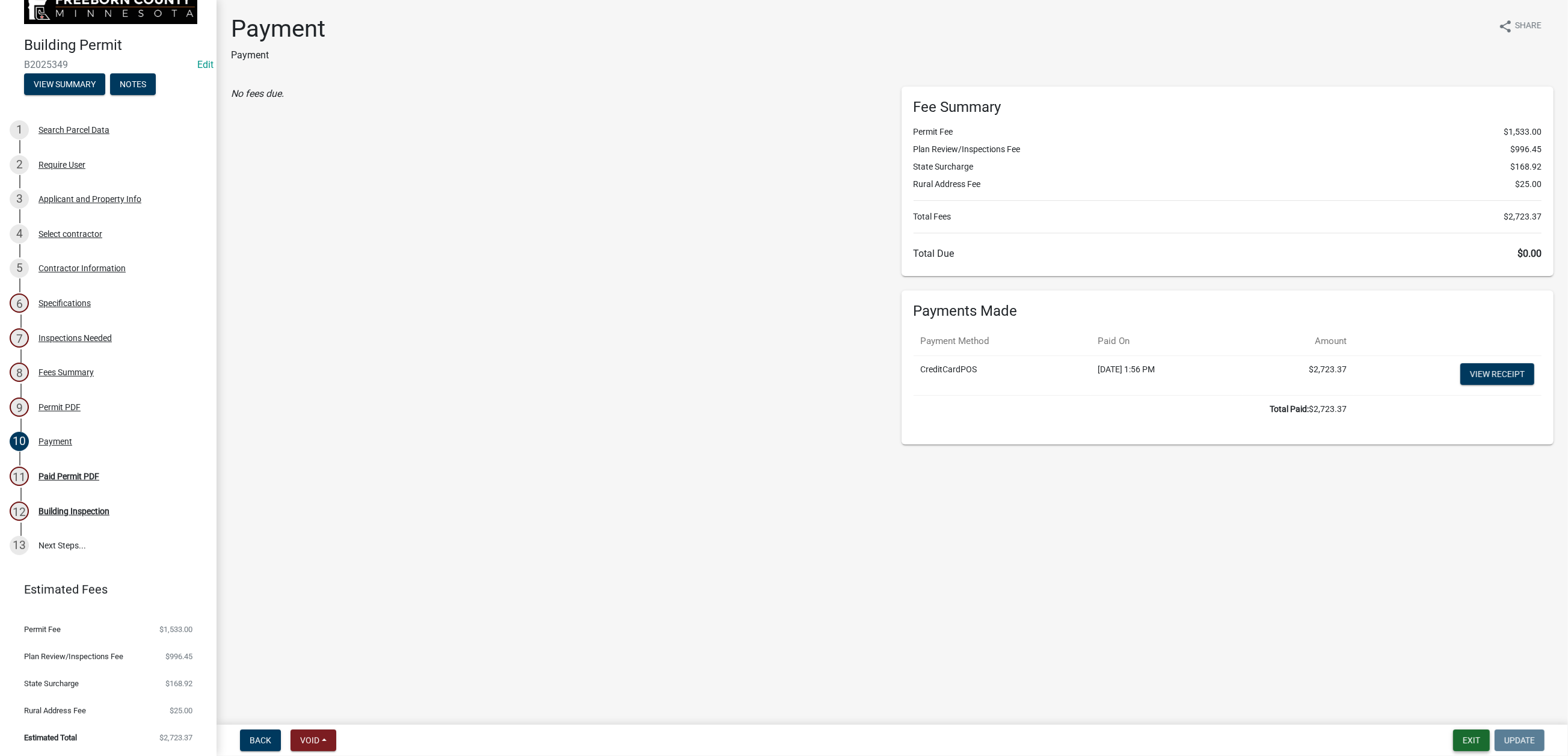
click at [1453, 735] on button "Exit" at bounding box center [1471, 740] width 37 height 22
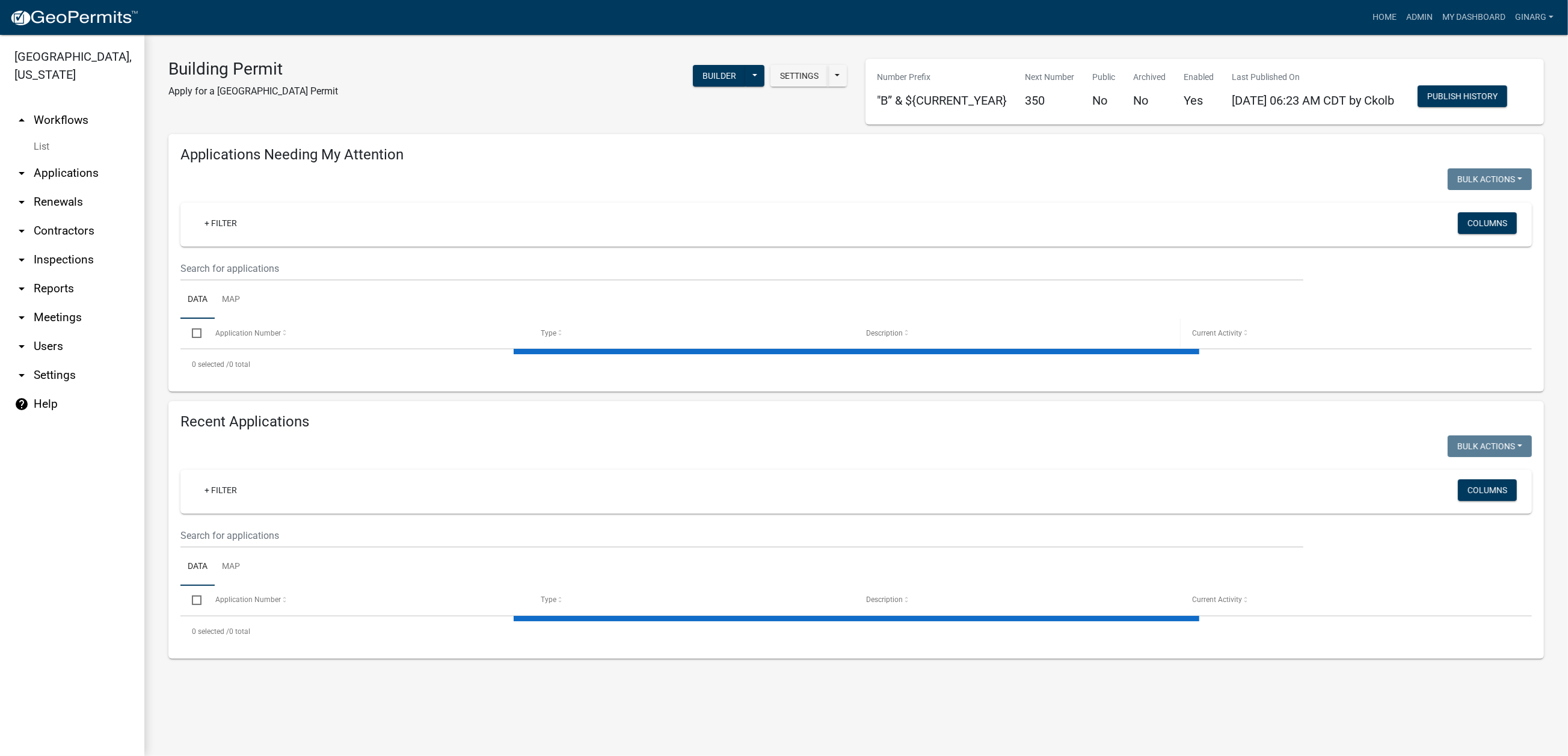
select select "3: 100"
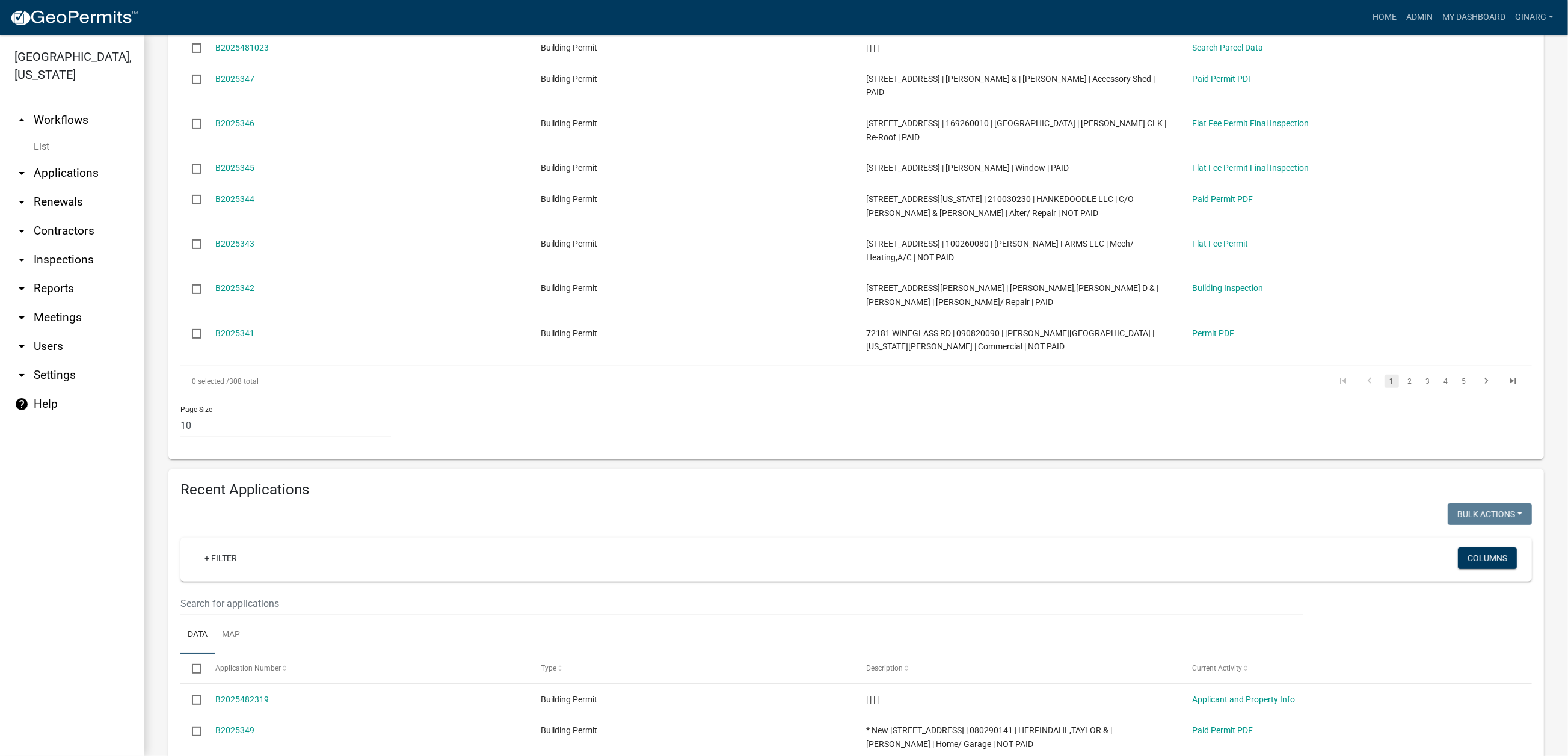
scroll to position [451, 0]
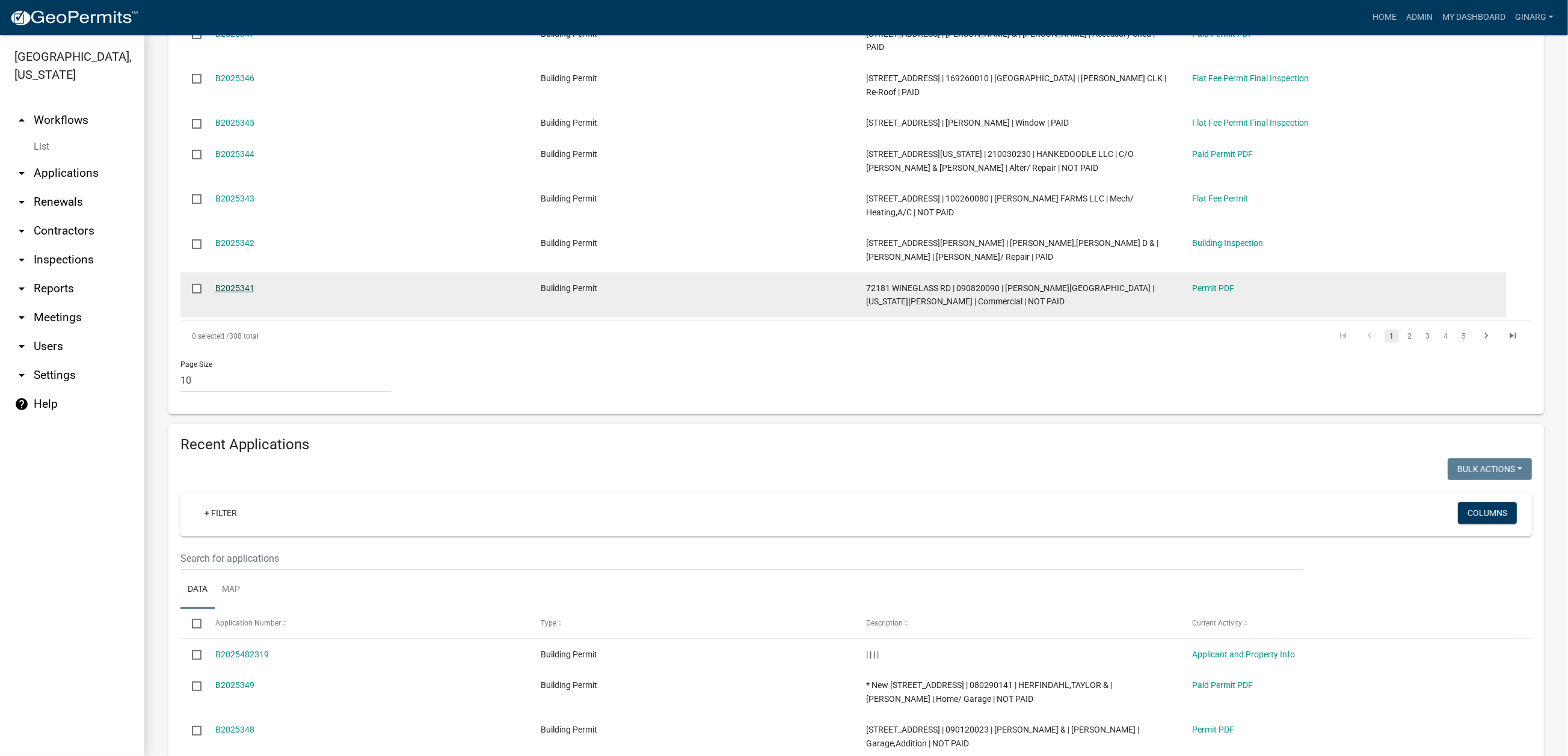
click at [255, 293] on link "B2025341" at bounding box center [235, 288] width 39 height 9
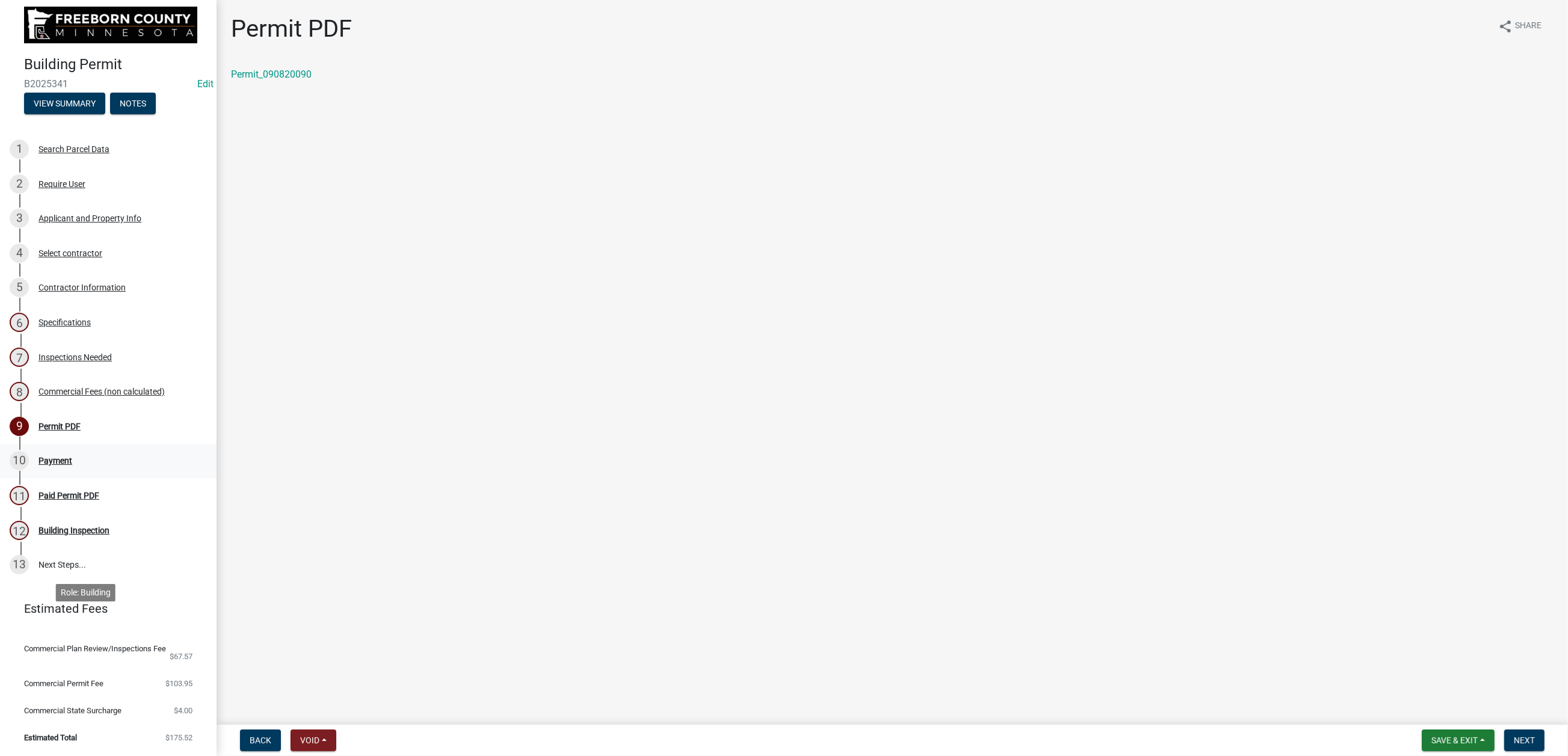
scroll to position [181, 0]
click at [72, 465] on div "Payment" at bounding box center [55, 460] width 34 height 9
drag, startPoint x: 1512, startPoint y: 733, endPoint x: 1488, endPoint y: 723, distance: 26.0
click at [1513, 735] on span "Next" at bounding box center [1524, 740] width 21 height 9
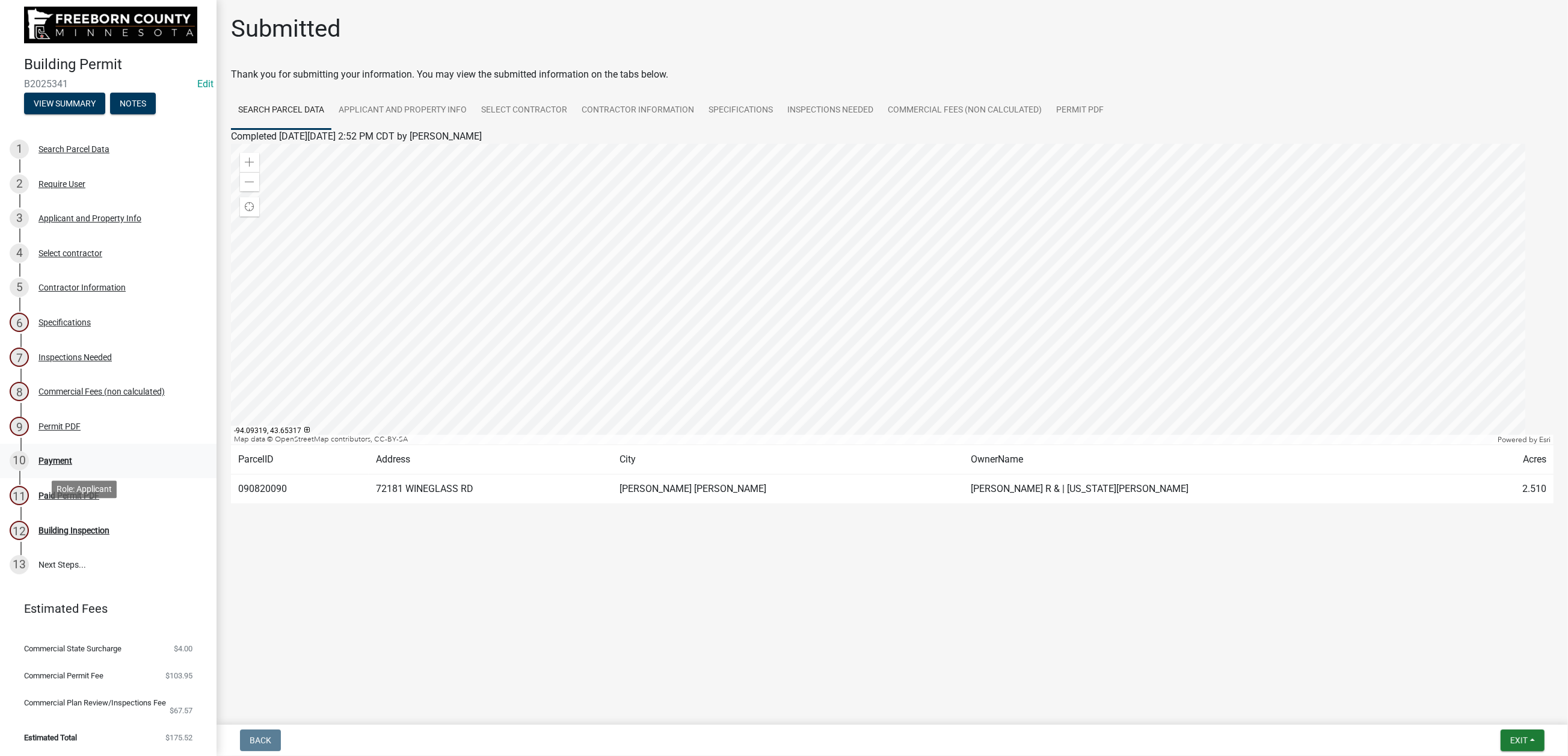
click at [72, 465] on div "Payment" at bounding box center [55, 460] width 34 height 9
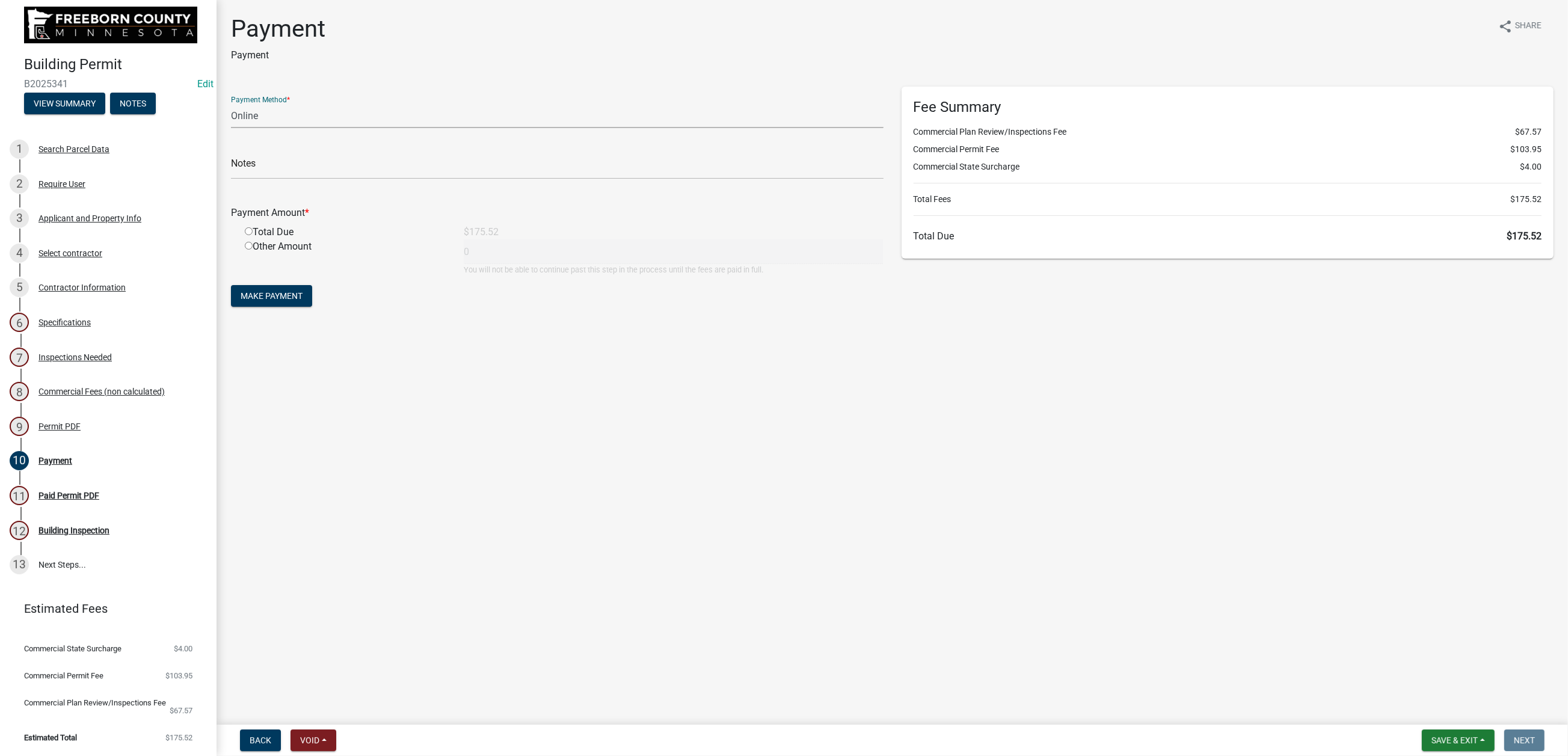
click at [349, 128] on select "Credit Card POS Check Cash Online" at bounding box center [557, 115] width 653 height 24
select select "1: 0"
click at [237, 128] on select "Credit Card POS Check Cash Online" at bounding box center [557, 115] width 653 height 24
click at [275, 179] on input "text" at bounding box center [557, 166] width 653 height 24
type input "95503497"
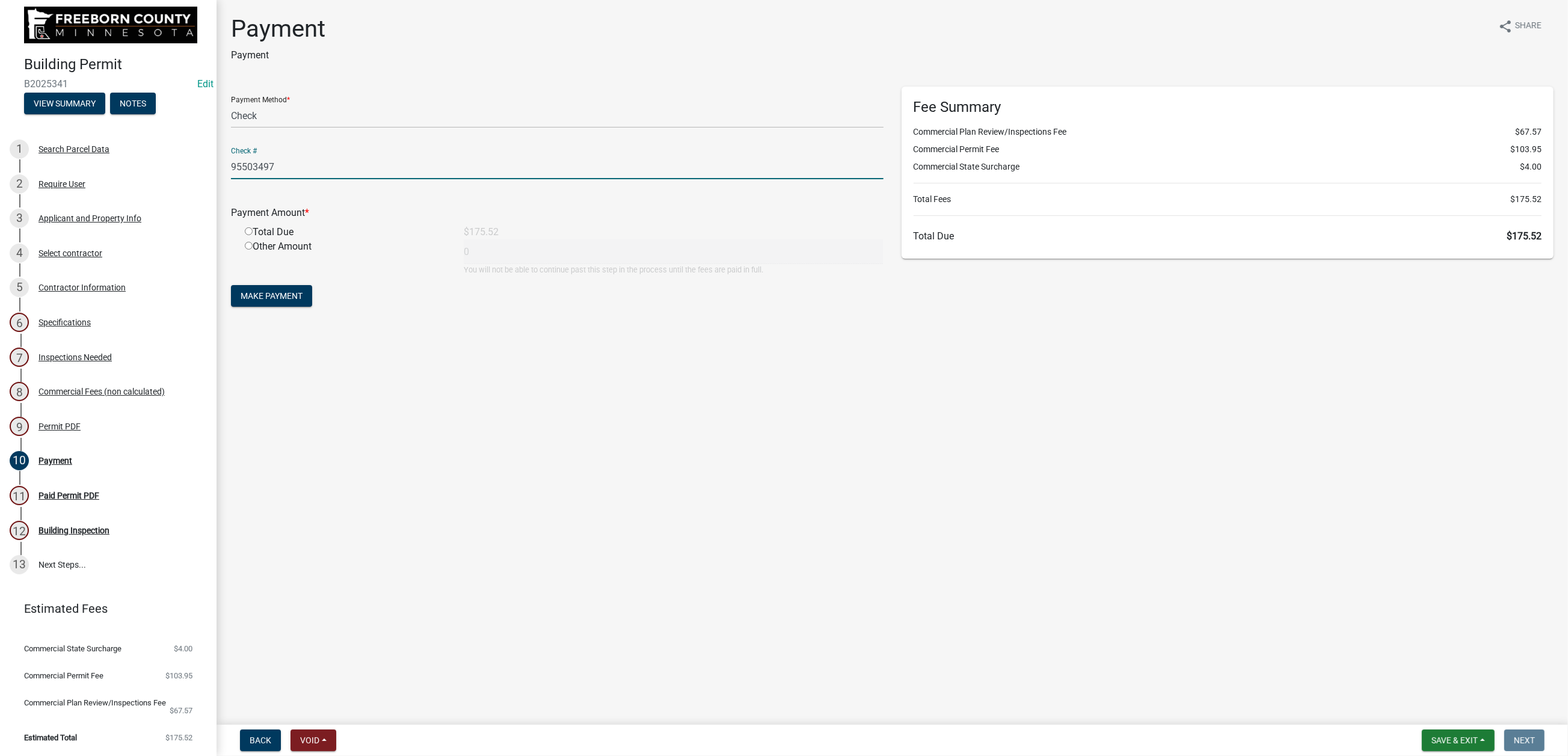
click at [252, 235] on input "radio" at bounding box center [248, 231] width 8 height 8
radio input "true"
type input "175.52"
click at [296, 301] on span "Make Payment" at bounding box center [271, 296] width 62 height 9
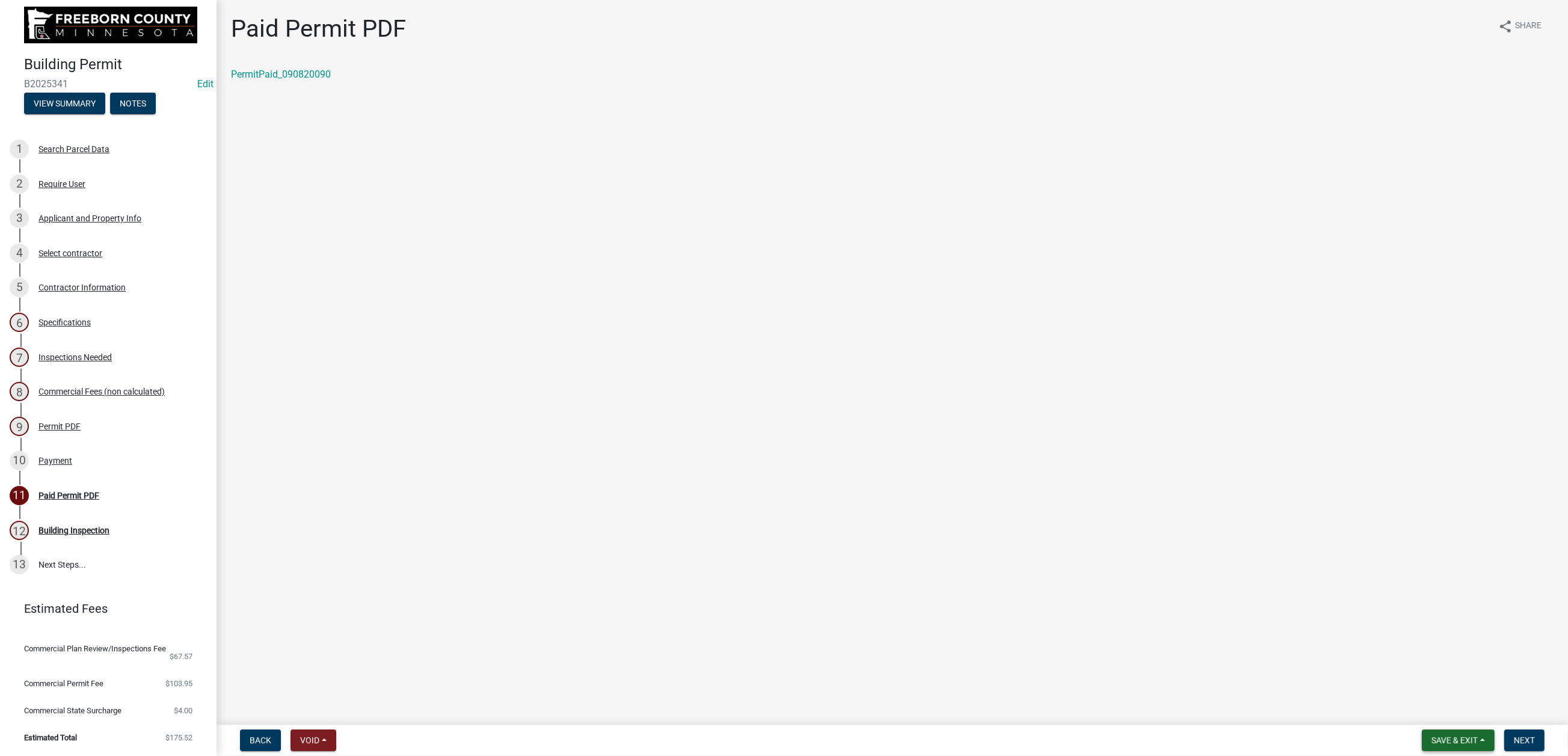
click at [1431, 735] on span "Save & Exit" at bounding box center [1454, 740] width 47 height 9
click at [1398, 684] on button "Save & Exit" at bounding box center [1446, 698] width 96 height 29
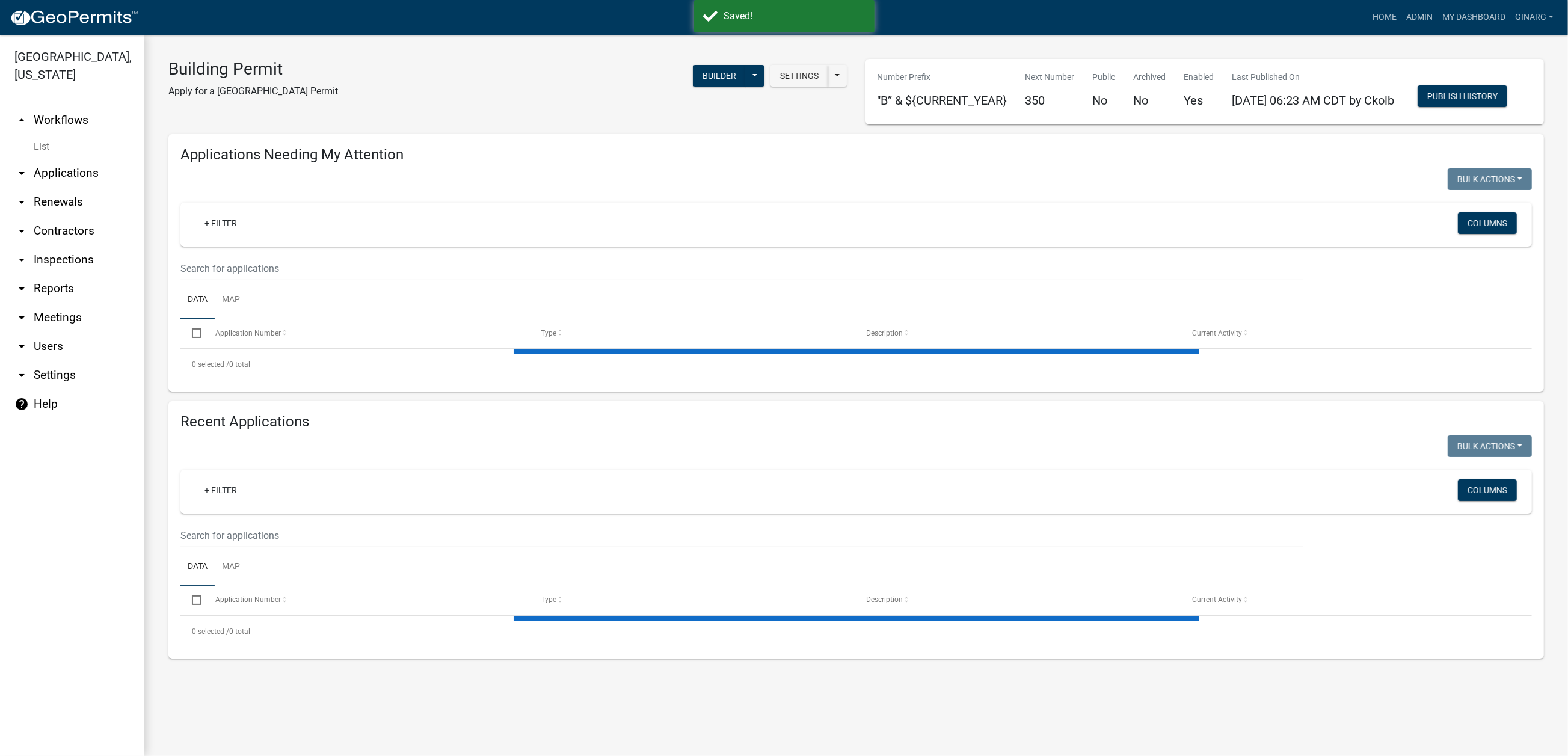
select select "3: 100"
